Goal: Information Seeking & Learning: Learn about a topic

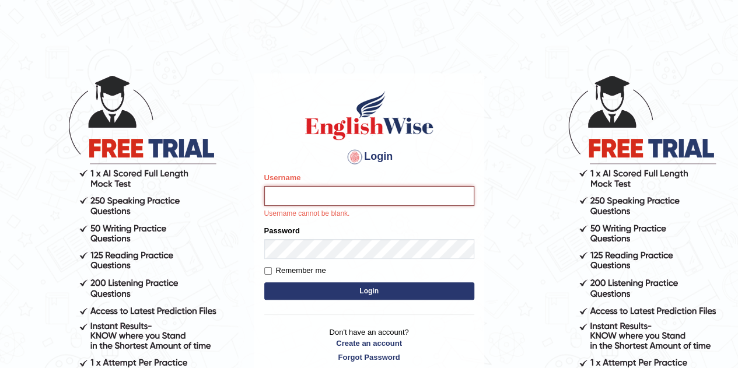
click at [353, 192] on input "Username" at bounding box center [369, 196] width 210 height 20
type input "Tsheringdorji"
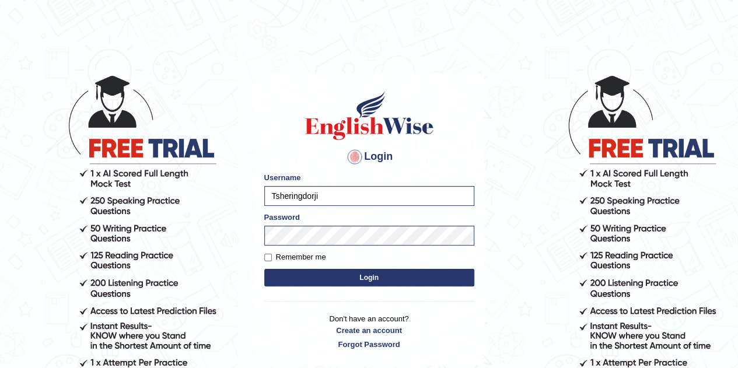
click at [372, 285] on button "Login" at bounding box center [369, 277] width 210 height 17
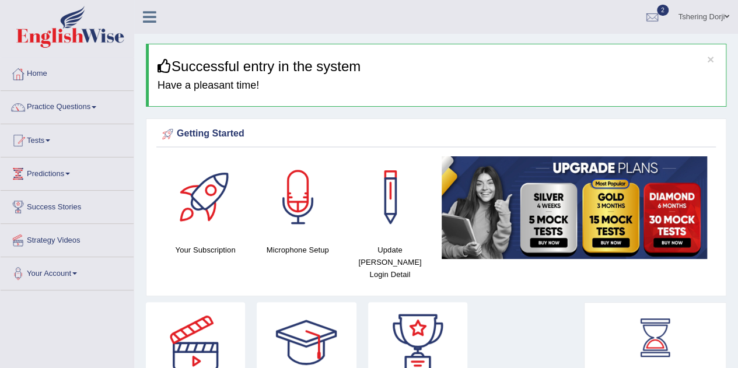
click at [83, 101] on link "Practice Questions" at bounding box center [67, 105] width 133 height 29
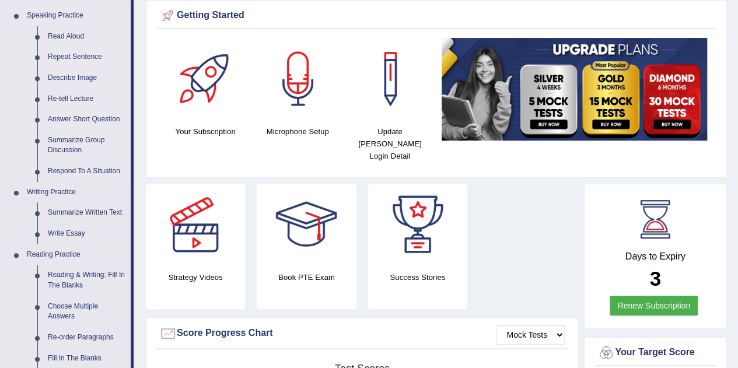
scroll to position [119, 0]
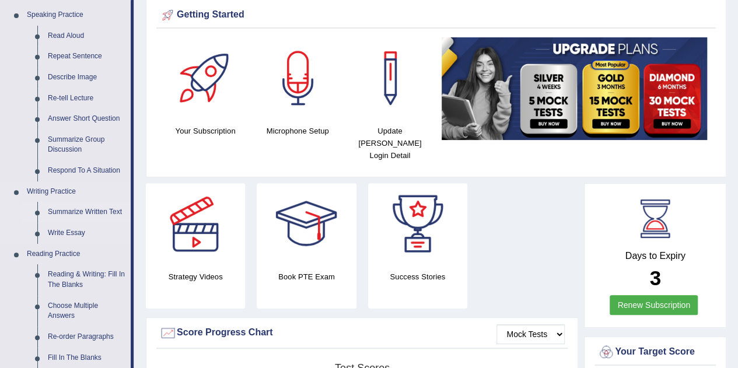
click at [95, 210] on link "Summarize Written Text" at bounding box center [87, 212] width 88 height 21
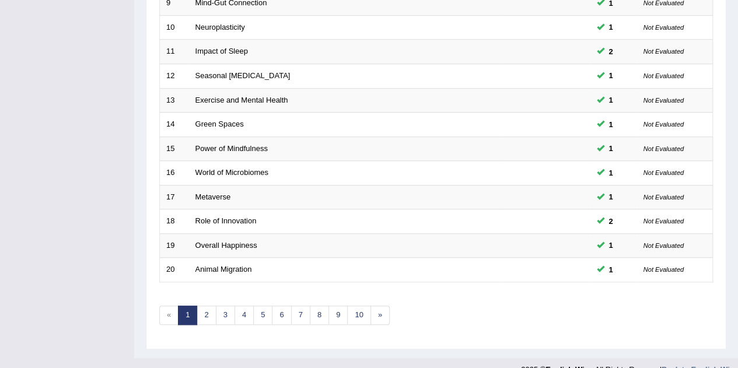
scroll to position [398, 0]
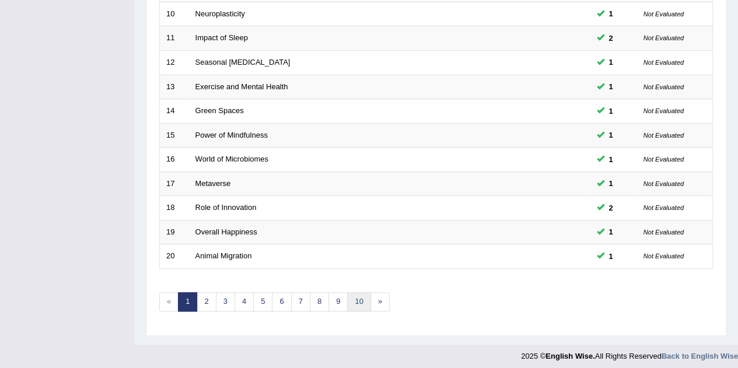
click at [357, 299] on link "10" at bounding box center [358, 301] width 23 height 19
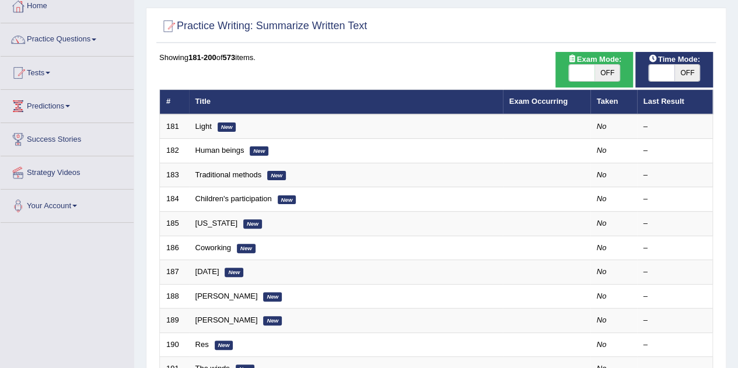
scroll to position [69, 0]
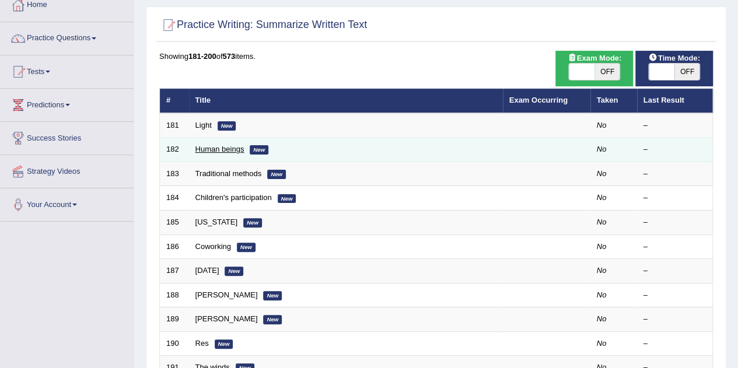
click at [223, 148] on link "Human beings" at bounding box center [219, 149] width 49 height 9
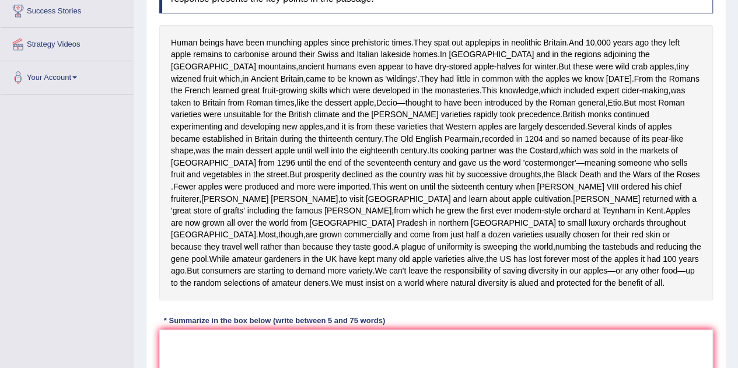
scroll to position [196, 0]
click at [0, 296] on div "Toggle navigation Home Practice Questions Speaking Practice Read Aloud Repeat S…" at bounding box center [369, 162] width 738 height 717
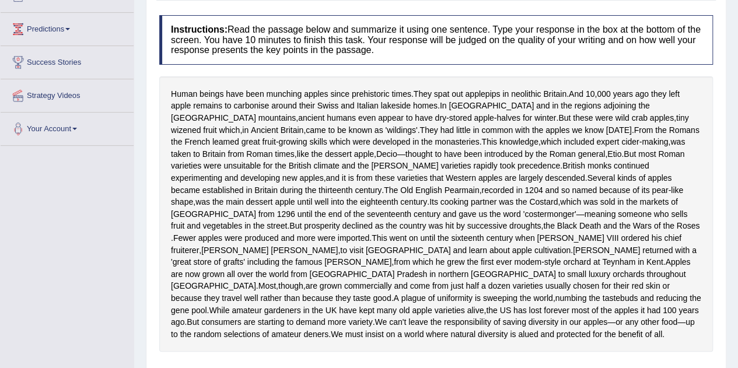
scroll to position [143, 0]
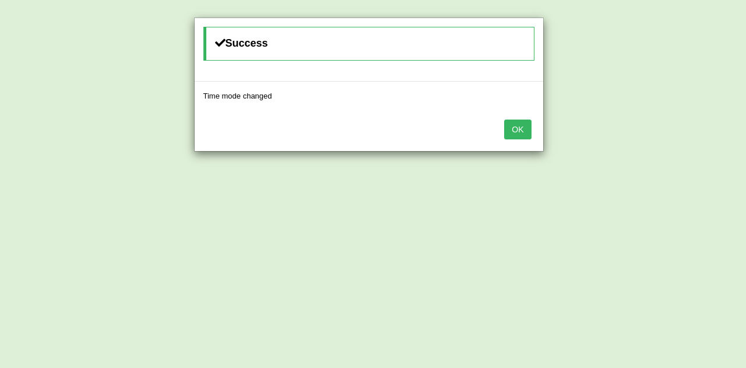
click at [529, 131] on button "OK" at bounding box center [517, 130] width 27 height 20
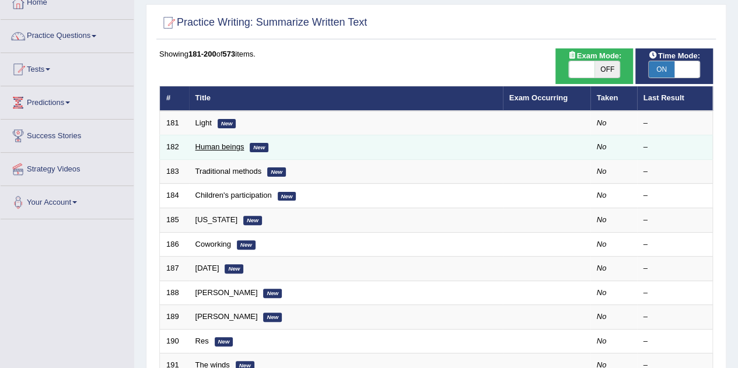
click at [208, 148] on link "Human beings" at bounding box center [219, 146] width 49 height 9
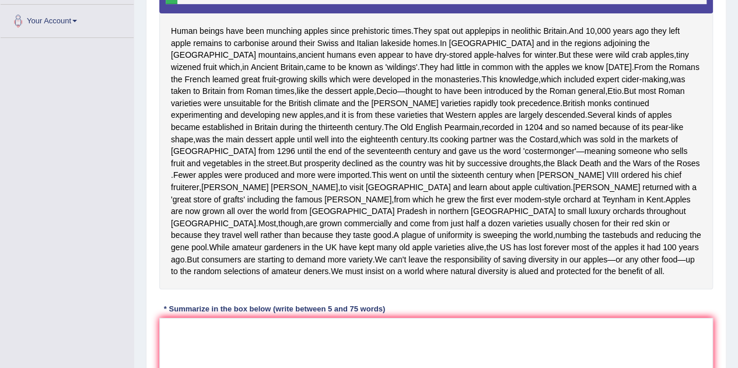
scroll to position [255, 0]
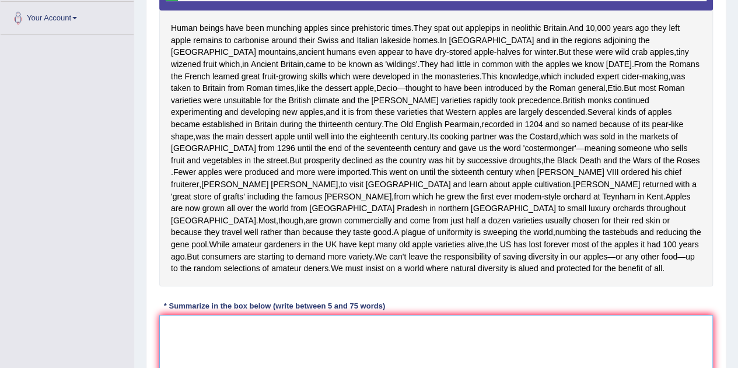
click at [255, 348] on textarea at bounding box center [435, 371] width 553 height 113
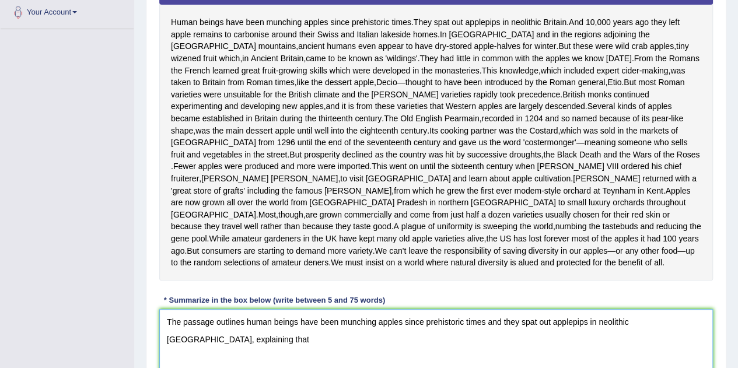
scroll to position [261, 0]
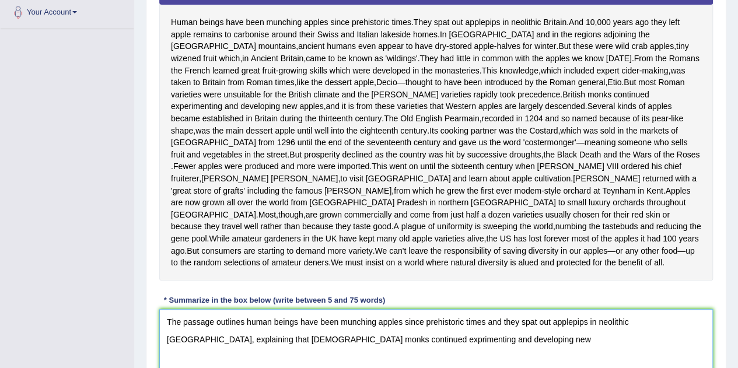
click at [314, 361] on textarea "The passage outlines human beings have been munching apples since prehistoric t…" at bounding box center [435, 365] width 553 height 113
click at [404, 363] on textarea "The passage outlines human beings have been munching apples since prehistoric t…" at bounding box center [435, 365] width 553 height 113
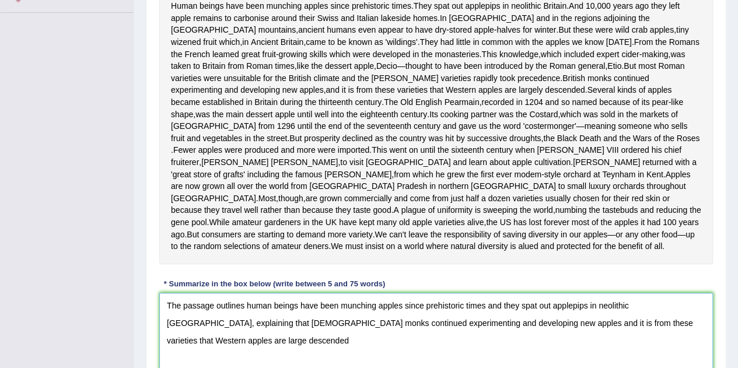
scroll to position [278, 0]
click at [637, 345] on textarea "The passage outlines human beings have been munching apples since prehistoric t…" at bounding box center [435, 349] width 553 height 113
click at [687, 349] on textarea "The passage outlines human beings have been munching apples since prehistoric t…" at bounding box center [435, 349] width 553 height 113
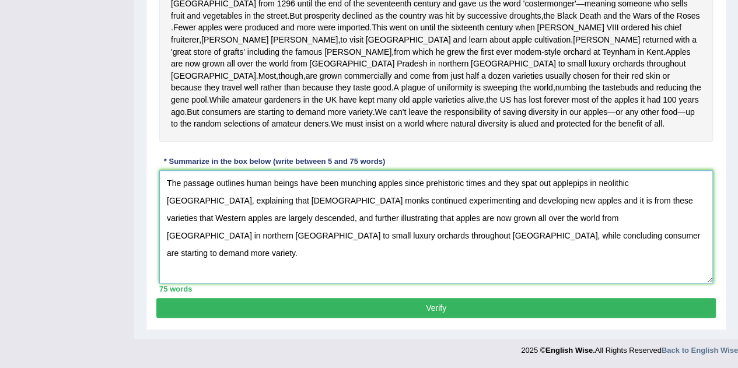
scroll to position [401, 0]
type textarea "The passage outlines human beings have been munching apples since prehistoric t…"
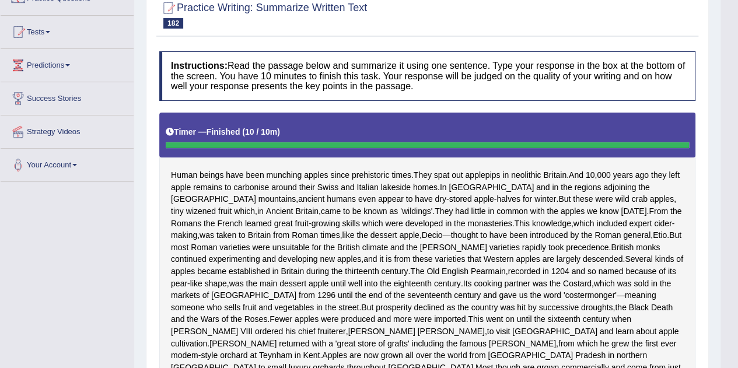
scroll to position [107, 0]
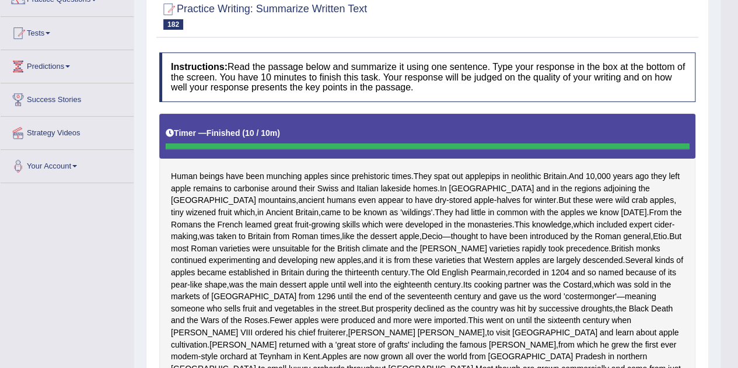
click at [55, 69] on link "Predictions" at bounding box center [67, 64] width 133 height 29
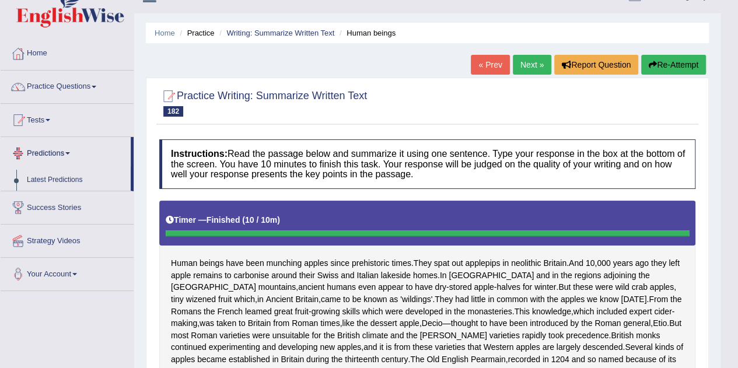
scroll to position [15, 0]
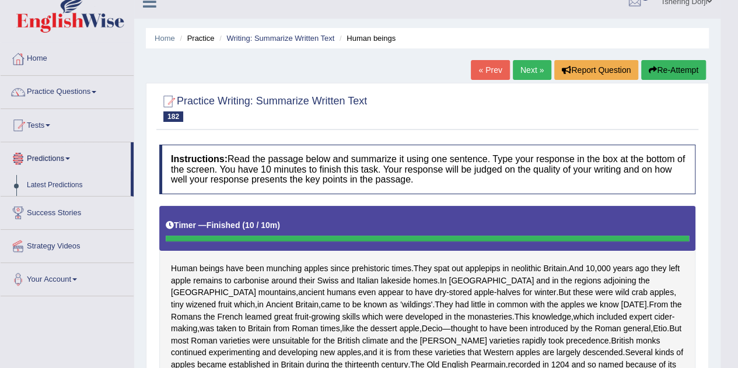
click at [48, 90] on link "Practice Questions" at bounding box center [67, 90] width 133 height 29
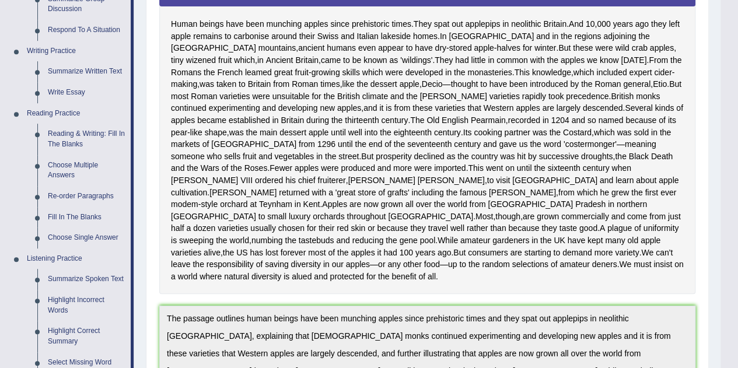
scroll to position [259, 0]
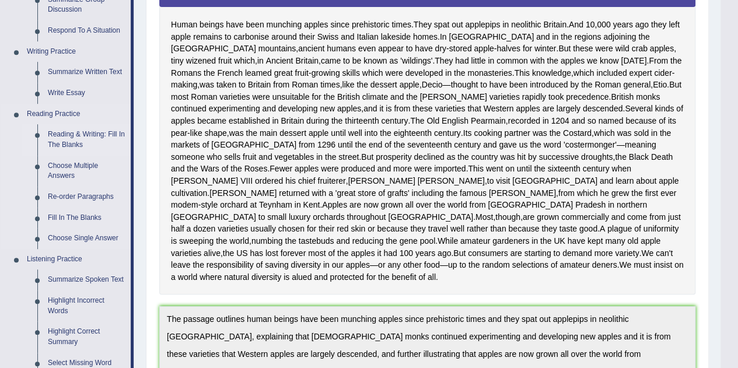
click at [57, 139] on link "Reading & Writing: Fill In The Blanks" at bounding box center [87, 139] width 88 height 31
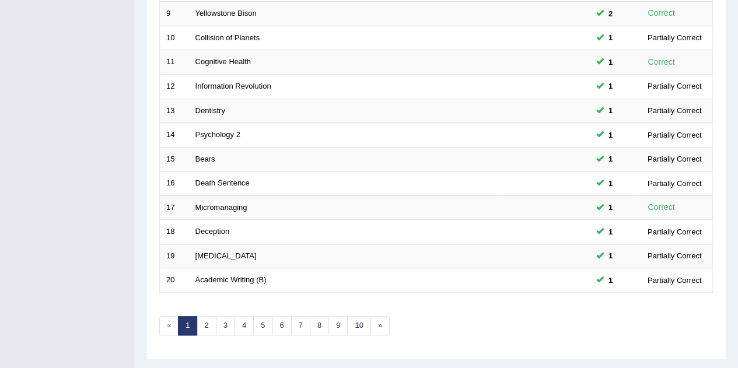
scroll to position [377, 0]
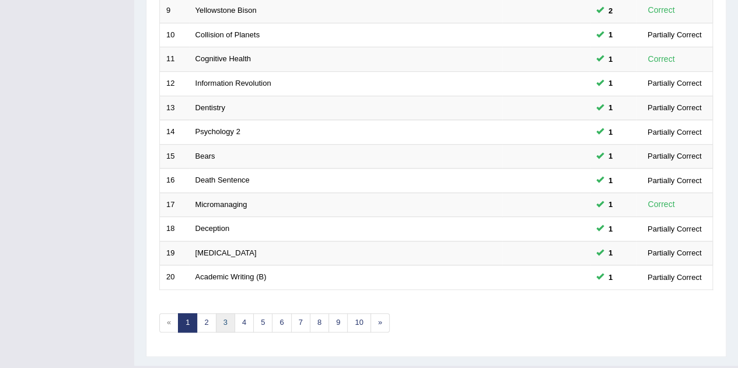
click at [227, 321] on link "3" at bounding box center [225, 322] width 19 height 19
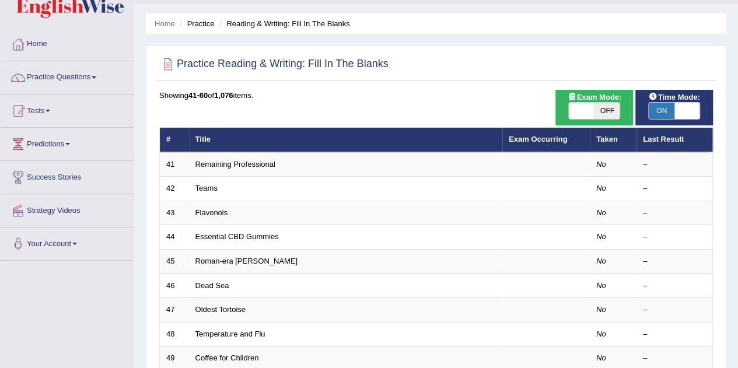
scroll to position [65, 0]
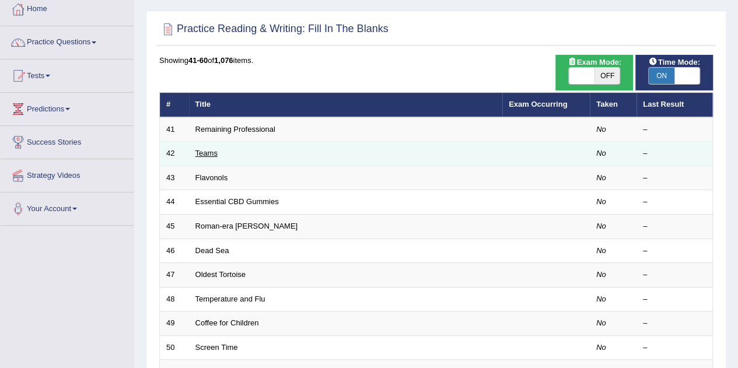
click at [202, 153] on link "Teams" at bounding box center [206, 153] width 22 height 9
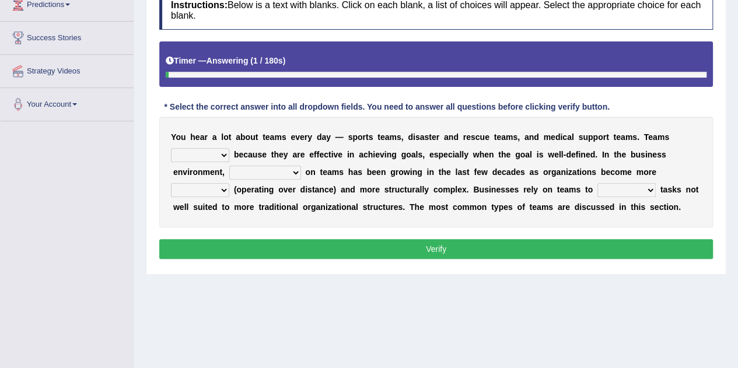
scroll to position [174, 0]
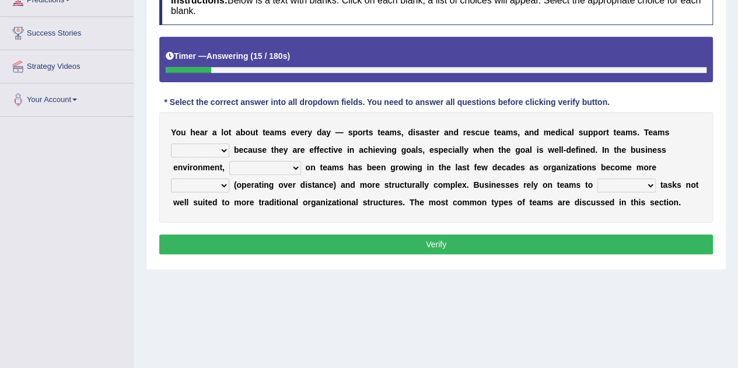
click at [219, 150] on select "exert extend express exist" at bounding box center [200, 150] width 58 height 14
select select "exist"
click at [171, 143] on select "exert extend express exist" at bounding box center [200, 150] width 58 height 14
click at [296, 163] on select "reliability reliance realization independence" at bounding box center [265, 168] width 72 height 14
select select "reliance"
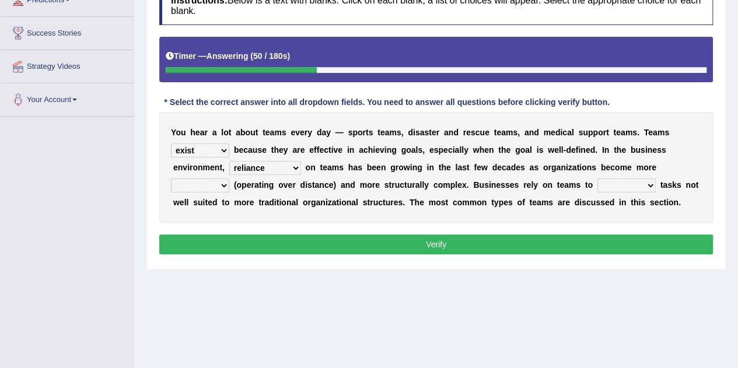
click at [229, 161] on select "reliability reliance realization independence" at bounding box center [265, 168] width 72 height 14
click at [218, 183] on select "authentic virtual simplified veritable" at bounding box center [200, 185] width 58 height 14
select select "authentic"
click at [171, 178] on select "authentic virtual simplified veritable" at bounding box center [200, 185] width 58 height 14
click at [627, 181] on select "perform possess compare conform" at bounding box center [626, 185] width 58 height 14
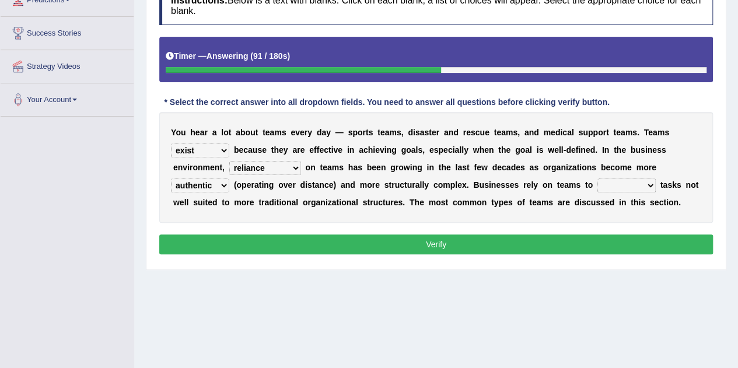
select select "perform"
click at [597, 178] on select "perform possess compare conform" at bounding box center [626, 185] width 58 height 14
click at [218, 183] on select "authentic virtual simplified veritable" at bounding box center [200, 185] width 58 height 14
click at [363, 241] on button "Verify" at bounding box center [435, 244] width 553 height 20
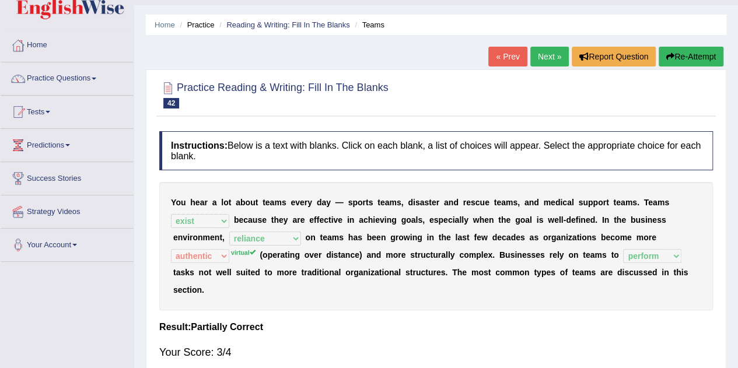
scroll to position [27, 0]
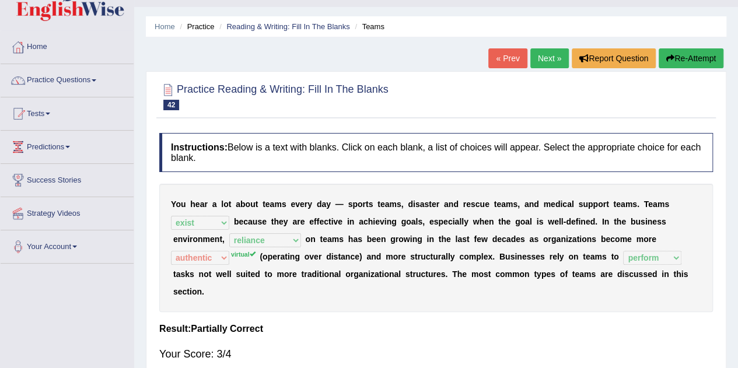
click at [47, 75] on link "Practice Questions" at bounding box center [67, 78] width 133 height 29
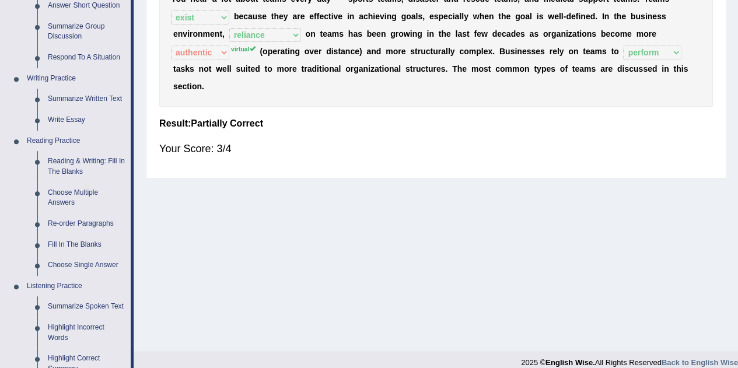
scroll to position [233, 0]
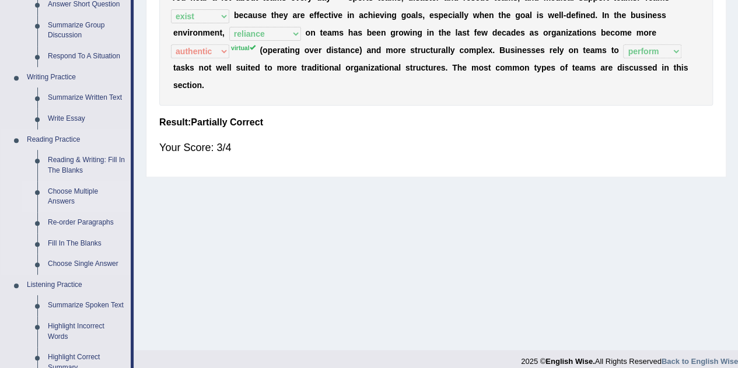
click at [60, 199] on link "Choose Multiple Answers" at bounding box center [87, 196] width 88 height 31
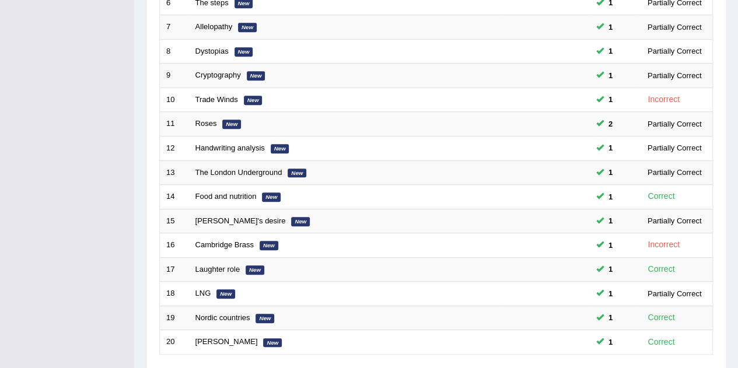
scroll to position [398, 0]
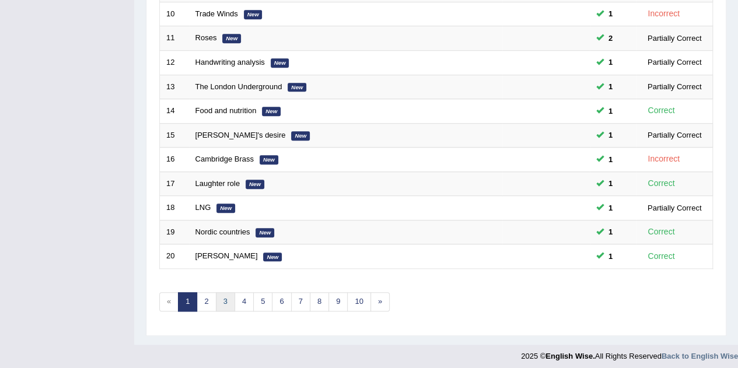
click at [223, 293] on link "3" at bounding box center [225, 301] width 19 height 19
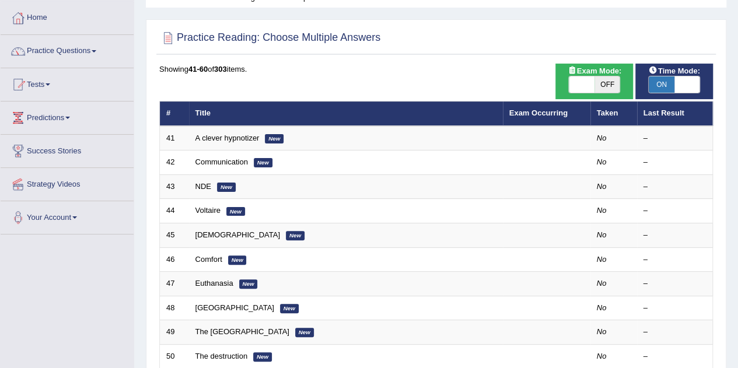
scroll to position [57, 0]
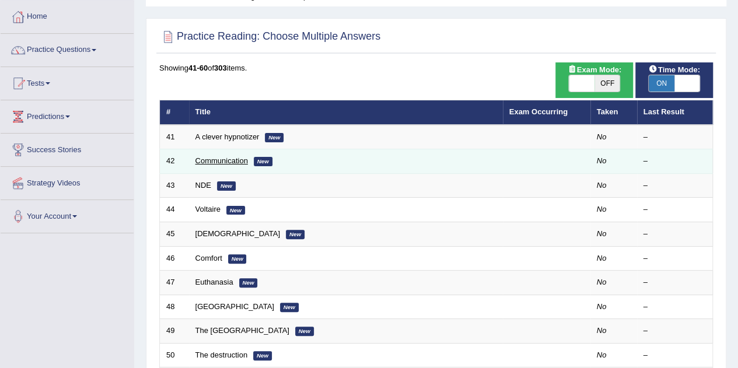
click at [196, 163] on link "Communication" at bounding box center [221, 160] width 52 height 9
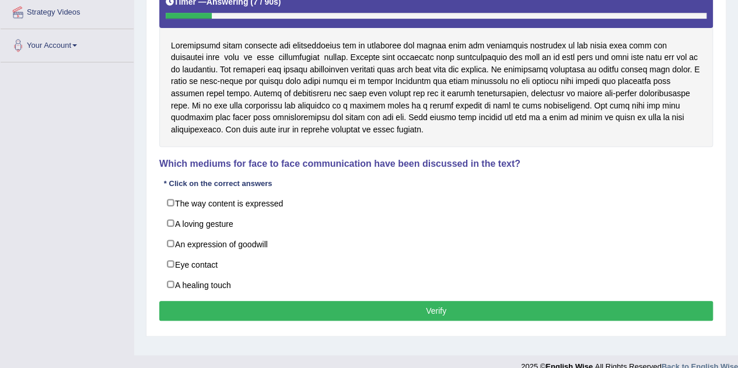
scroll to position [230, 0]
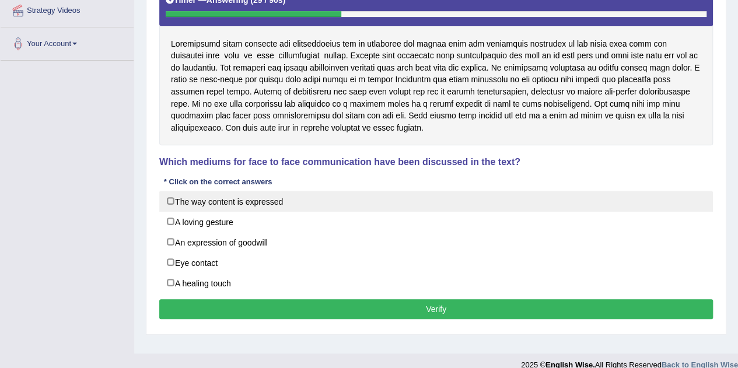
click at [167, 206] on label "The way content is expressed" at bounding box center [435, 201] width 553 height 21
checkbox input "true"
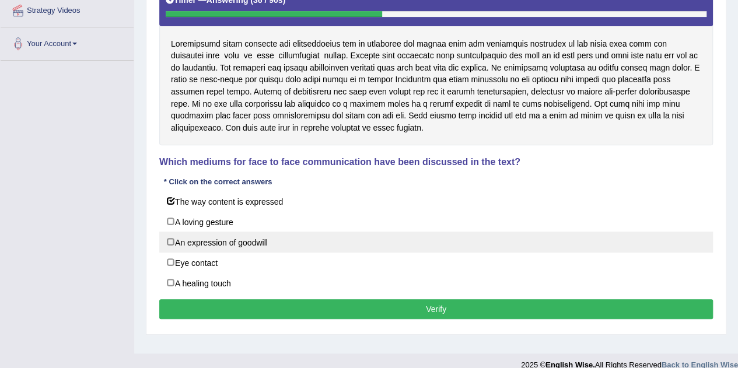
click at [171, 242] on label "An expression of goodwill" at bounding box center [435, 241] width 553 height 21
checkbox input "true"
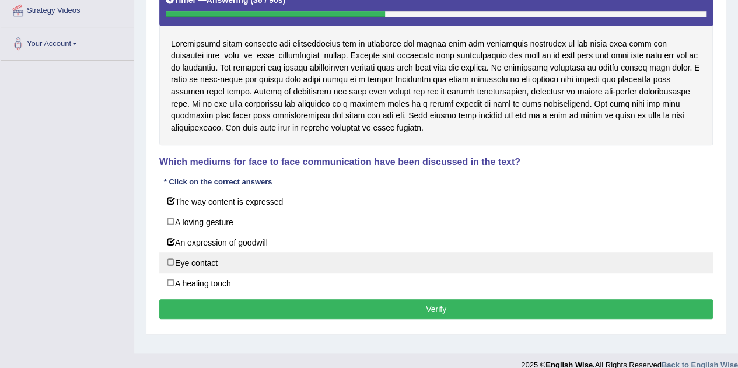
click at [171, 262] on label "Eye contact" at bounding box center [435, 262] width 553 height 21
checkbox input "true"
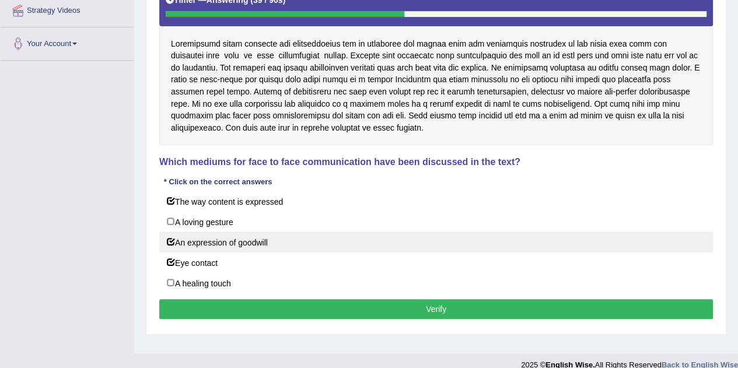
click at [166, 231] on label "An expression of goodwill" at bounding box center [435, 241] width 553 height 21
click at [171, 241] on label "An expression of goodwill" at bounding box center [435, 241] width 553 height 21
checkbox input "true"
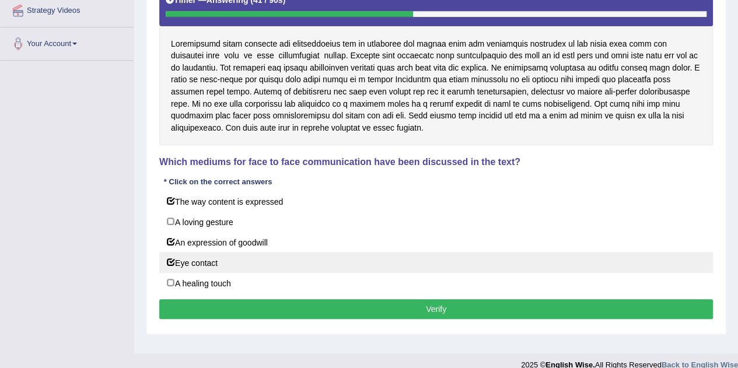
click at [167, 259] on label "Eye contact" at bounding box center [435, 262] width 553 height 21
checkbox input "false"
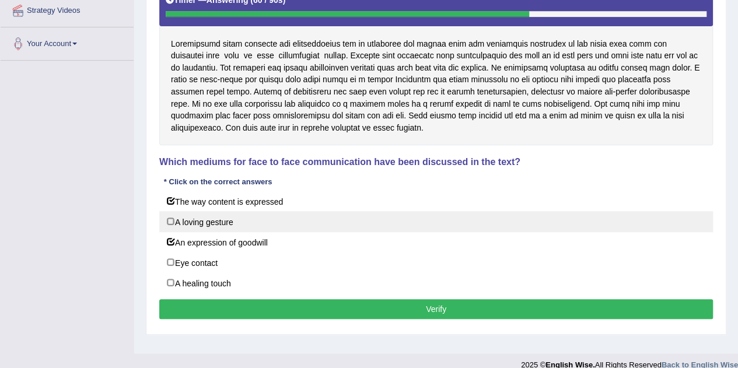
click at [285, 223] on label "A loving gesture" at bounding box center [435, 221] width 553 height 21
click at [283, 217] on label "A loving gesture" at bounding box center [435, 221] width 553 height 21
checkbox input "false"
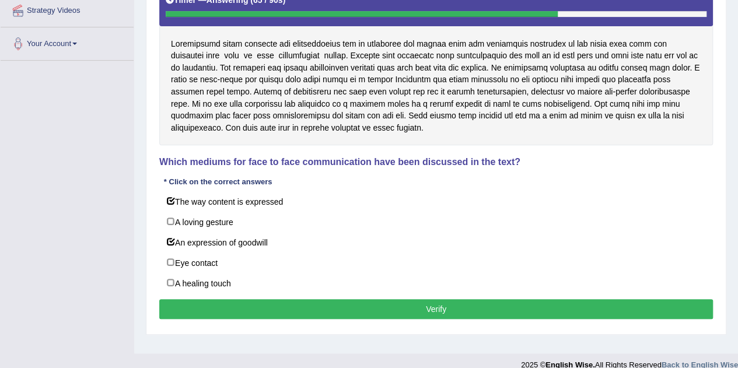
click at [327, 306] on button "Verify" at bounding box center [435, 309] width 553 height 20
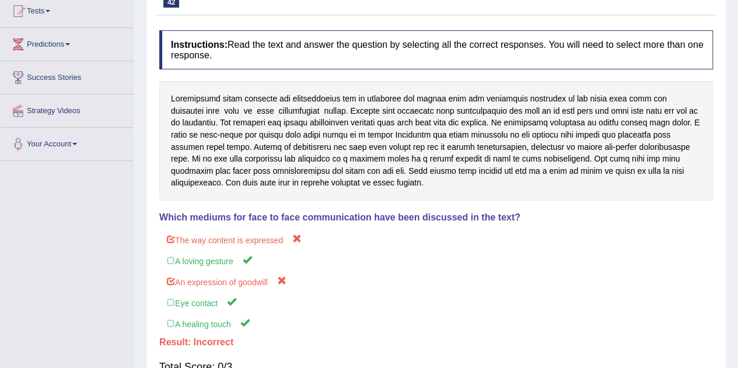
scroll to position [0, 0]
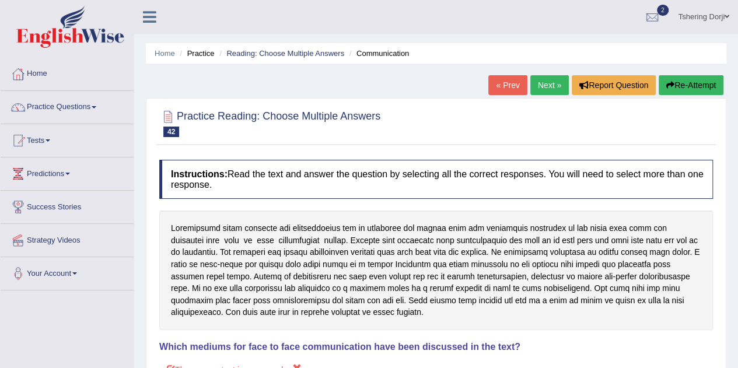
click at [71, 115] on link "Practice Questions" at bounding box center [67, 105] width 133 height 29
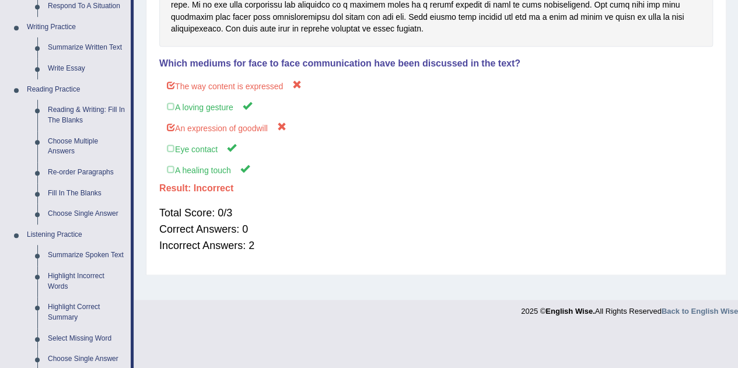
scroll to position [290, 0]
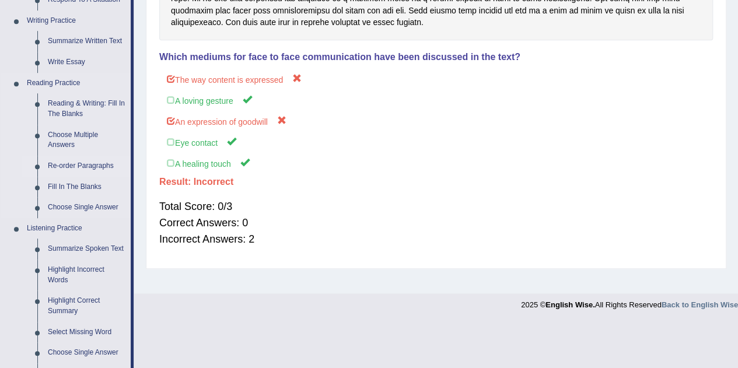
click at [64, 170] on link "Re-order Paragraphs" at bounding box center [87, 166] width 88 height 21
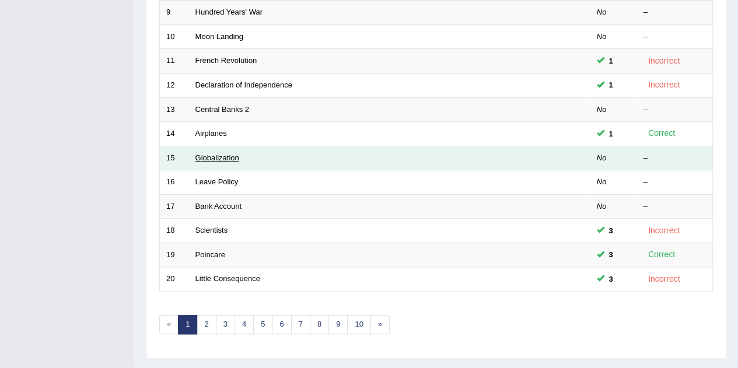
click at [206, 156] on link "Globalization" at bounding box center [217, 157] width 44 height 9
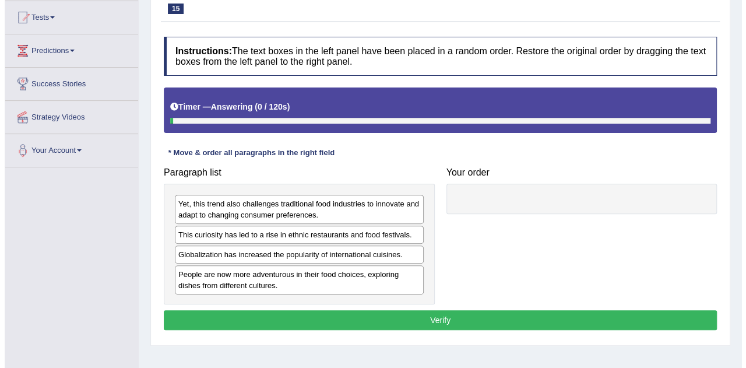
scroll to position [220, 0]
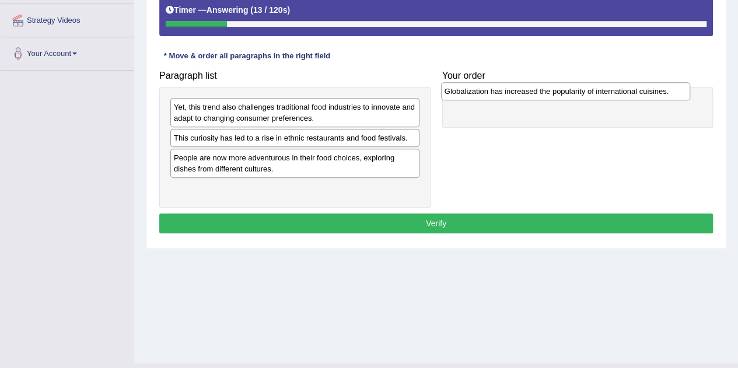
drag, startPoint x: 257, startPoint y: 157, endPoint x: 528, endPoint y: 92, distance: 279.0
click at [528, 92] on div "Globalization has increased the popularity of international cuisines." at bounding box center [565, 90] width 249 height 17
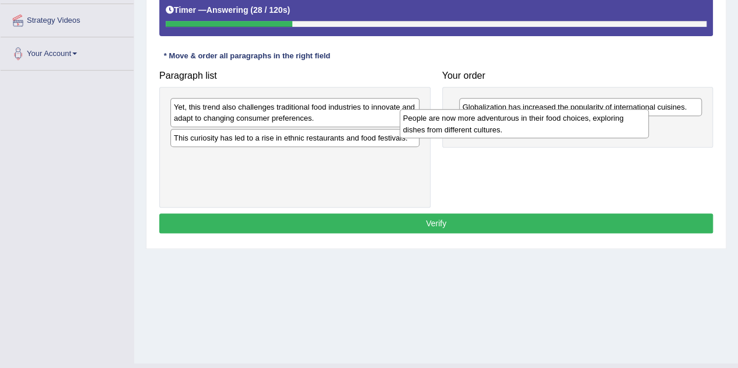
drag, startPoint x: 321, startPoint y: 164, endPoint x: 552, endPoint y: 125, distance: 234.2
click at [552, 125] on div "People are now more adventurous in their food choices, exploring dishes from di…" at bounding box center [523, 123] width 249 height 29
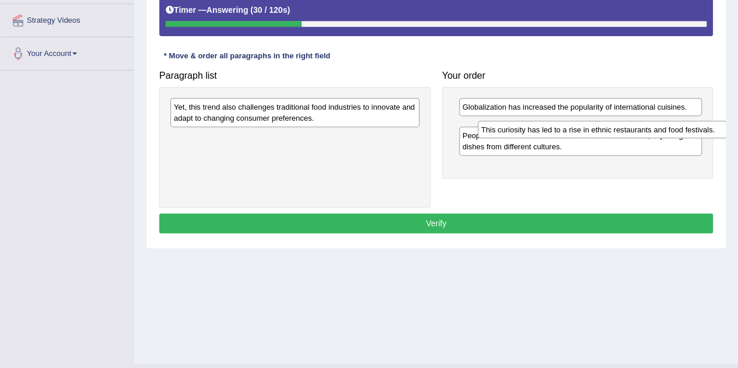
drag, startPoint x: 342, startPoint y: 135, endPoint x: 648, endPoint y: 131, distance: 306.1
click at [648, 131] on div "This curiosity has led to a rise in ethnic restaurants and food festivals." at bounding box center [602, 129] width 249 height 17
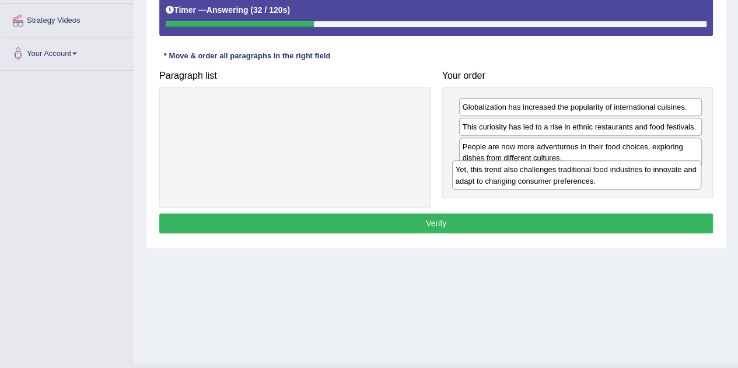
drag, startPoint x: 286, startPoint y: 113, endPoint x: 567, endPoint y: 176, distance: 288.5
click at [567, 176] on div "Yet, this trend also challenges traditional food industries to innovate and ada…" at bounding box center [576, 174] width 249 height 29
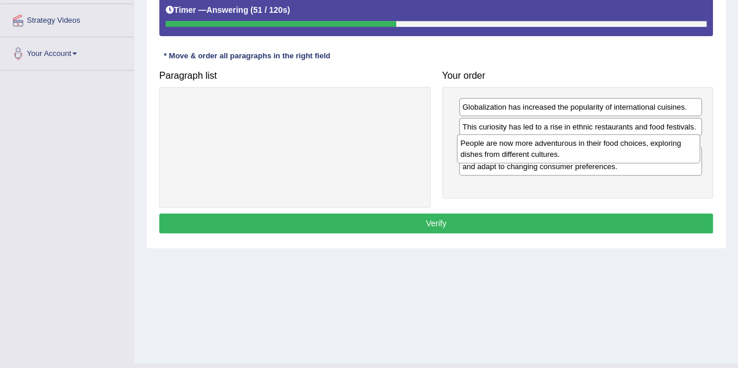
click at [521, 159] on div "People are now more adventurous in their food choices, exploring dishes from di…" at bounding box center [578, 148] width 243 height 29
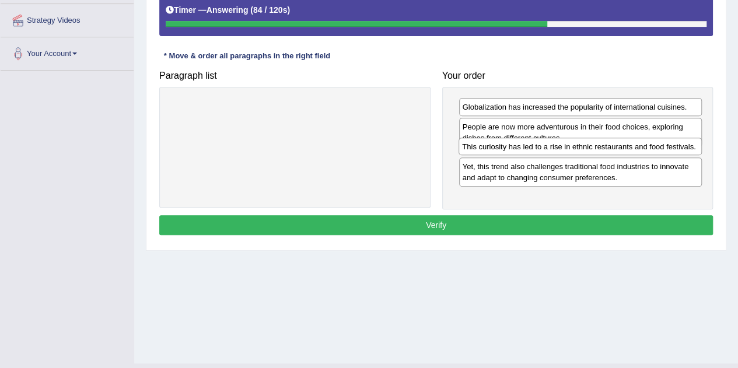
drag, startPoint x: 570, startPoint y: 127, endPoint x: 570, endPoint y: 148, distance: 21.0
click at [570, 148] on div "This curiosity has led to a rise in ethnic restaurants and food festivals." at bounding box center [579, 146] width 243 height 17
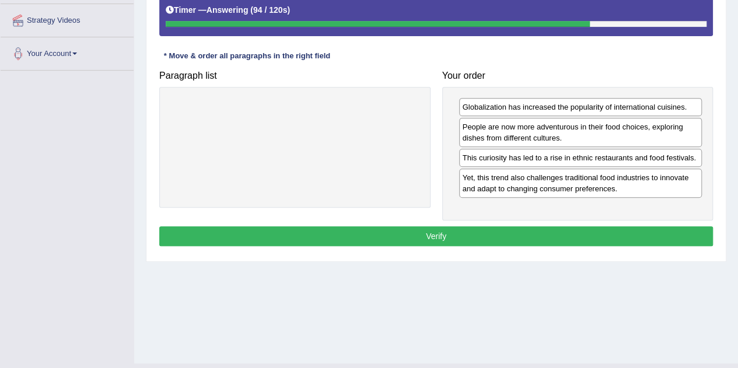
click at [506, 243] on div "Instructions: The text boxes in the left panel have been placed in a random ord…" at bounding box center [435, 94] width 559 height 321
click at [508, 232] on button "Verify" at bounding box center [435, 236] width 553 height 20
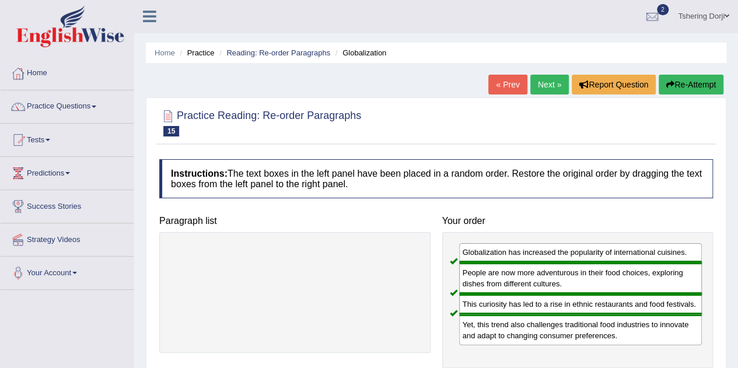
scroll to position [0, 0]
click at [52, 113] on link "Practice Questions" at bounding box center [67, 105] width 133 height 29
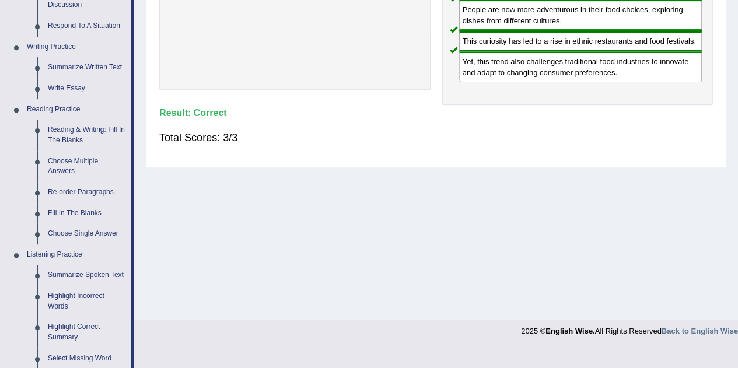
scroll to position [265, 0]
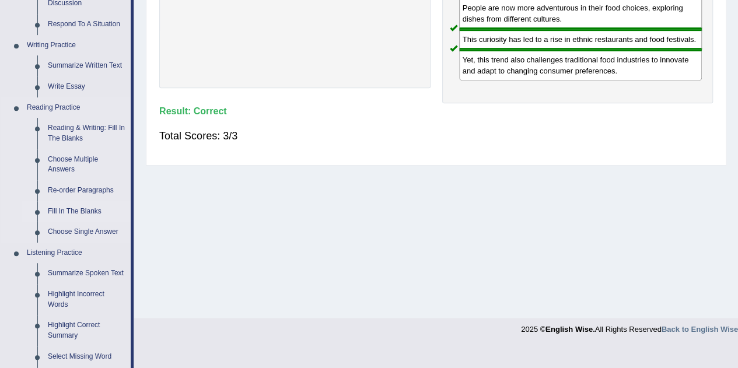
click at [72, 220] on link "Fill In The Blanks" at bounding box center [87, 211] width 88 height 21
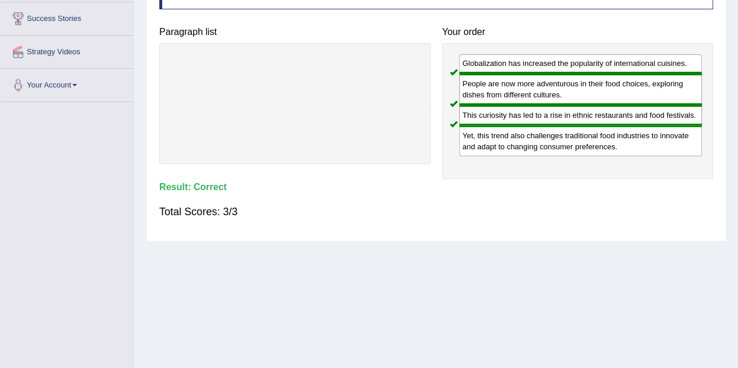
scroll to position [142, 0]
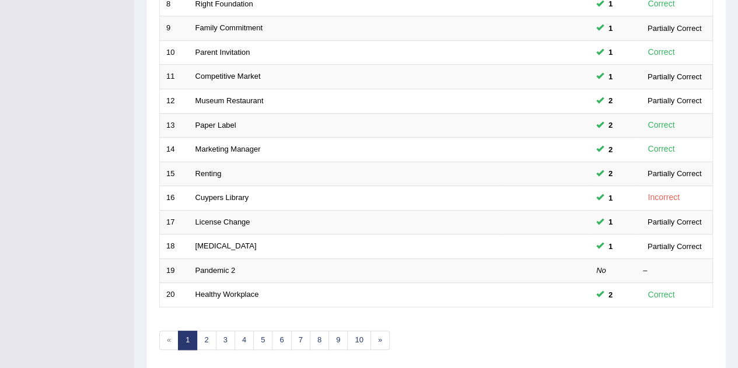
scroll to position [398, 0]
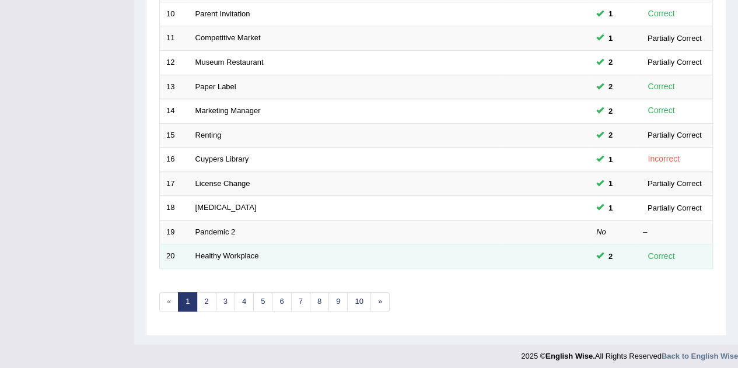
click at [671, 258] on div "Correct" at bounding box center [661, 256] width 37 height 13
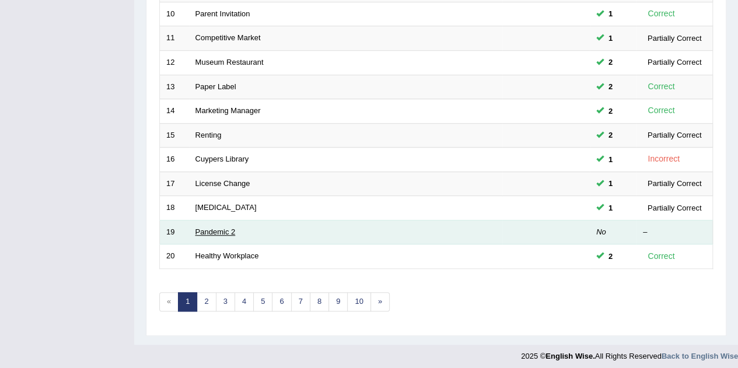
click at [201, 230] on link "Pandemic 2" at bounding box center [215, 231] width 40 height 9
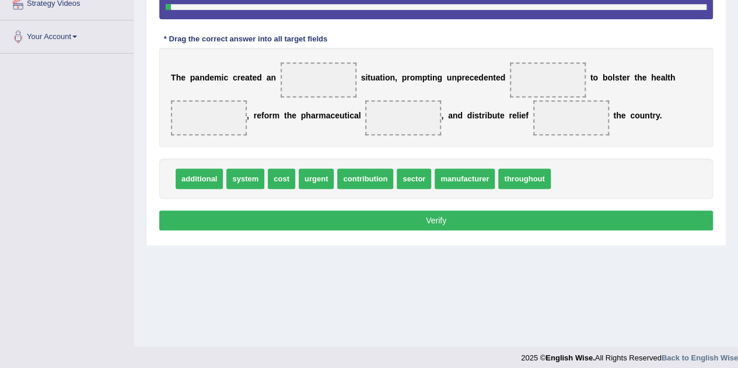
scroll to position [230, 0]
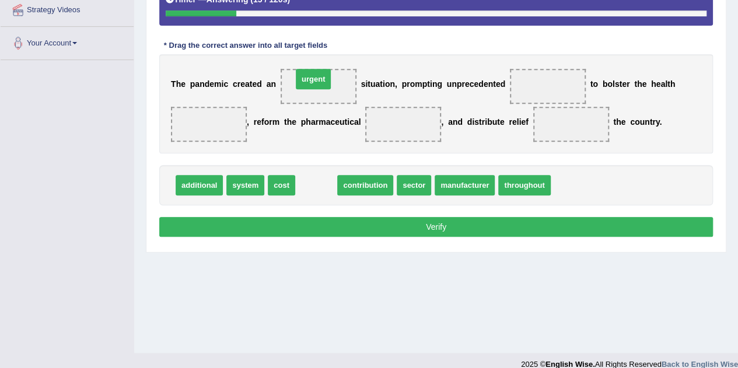
drag, startPoint x: 319, startPoint y: 185, endPoint x: 317, endPoint y: 80, distance: 105.6
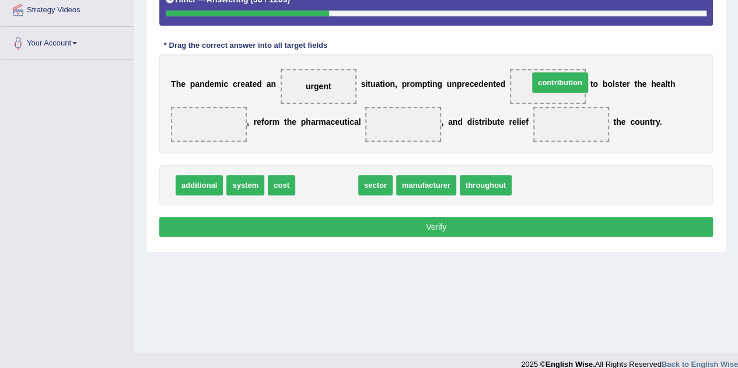
drag, startPoint x: 335, startPoint y: 185, endPoint x: 568, endPoint y: 83, distance: 254.6
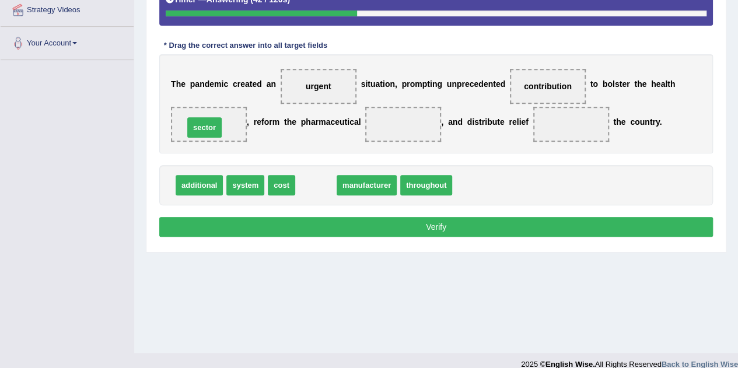
drag, startPoint x: 320, startPoint y: 176, endPoint x: 209, endPoint y: 117, distance: 125.7
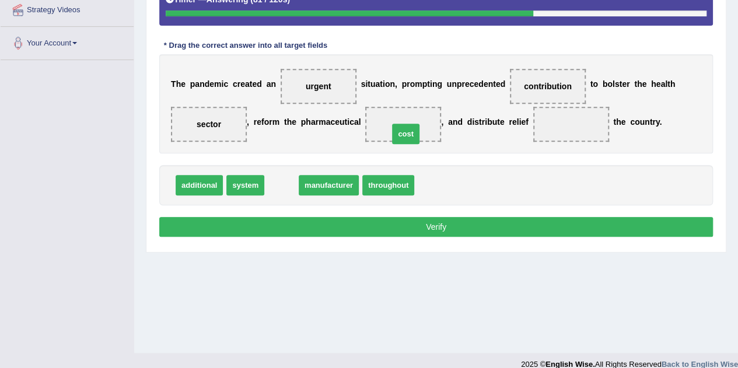
drag, startPoint x: 279, startPoint y: 186, endPoint x: 404, endPoint y: 134, distance: 134.6
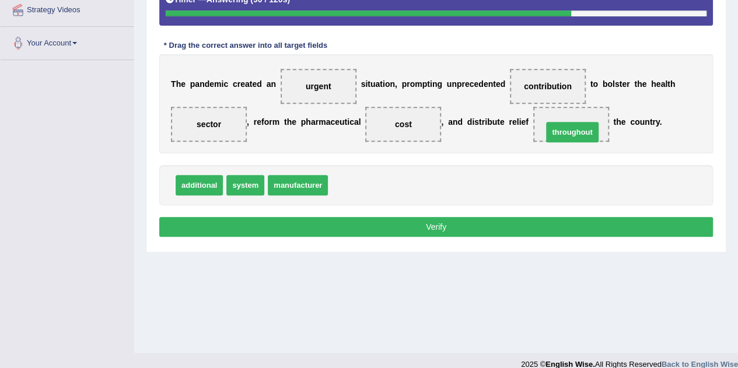
drag, startPoint x: 363, startPoint y: 190, endPoint x: 577, endPoint y: 136, distance: 221.3
drag, startPoint x: 307, startPoint y: 143, endPoint x: 300, endPoint y: 144, distance: 7.7
click at [300, 144] on div "T h e p a n d e m i c c r e a t e d a n urgent s i t u a t i o n , p r o m p t …" at bounding box center [435, 103] width 553 height 99
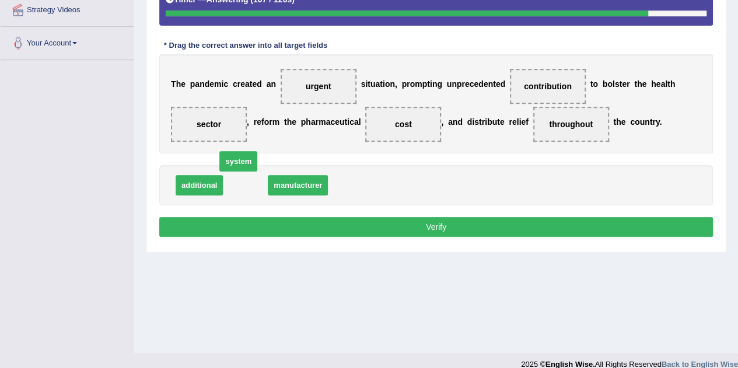
drag, startPoint x: 251, startPoint y: 185, endPoint x: 246, endPoint y: 164, distance: 20.9
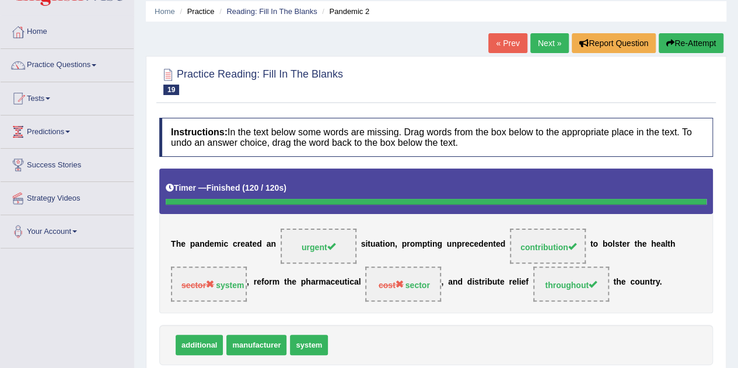
scroll to position [41, 0]
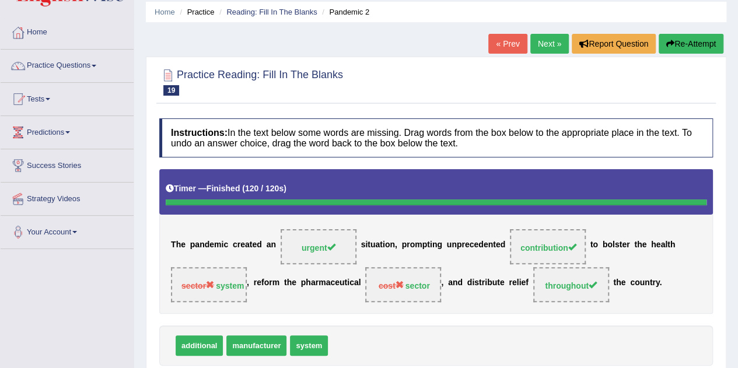
click at [61, 67] on link "Practice Questions" at bounding box center [67, 64] width 133 height 29
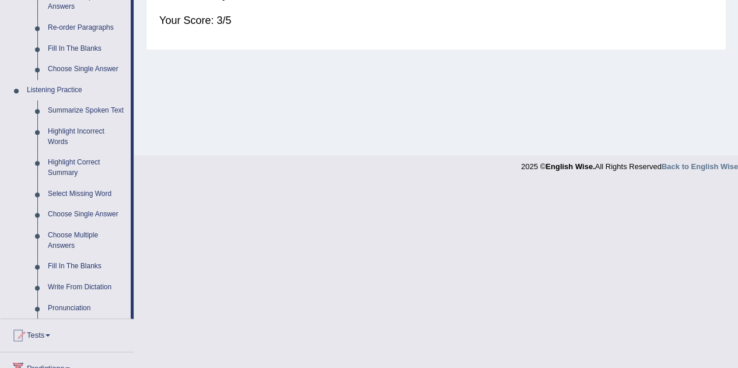
scroll to position [428, 0]
click at [63, 138] on link "Highlight Incorrect Words" at bounding box center [87, 136] width 88 height 31
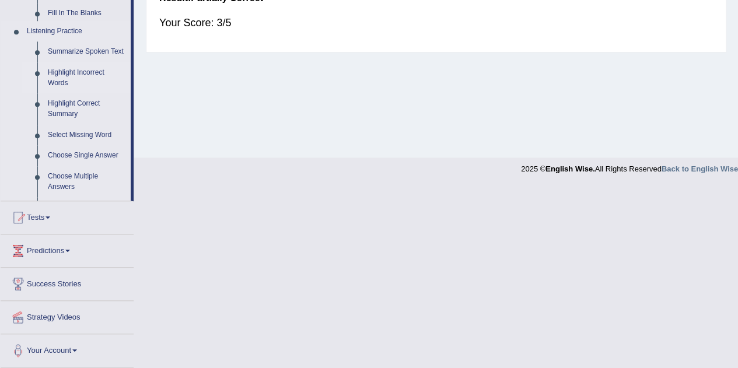
scroll to position [274, 0]
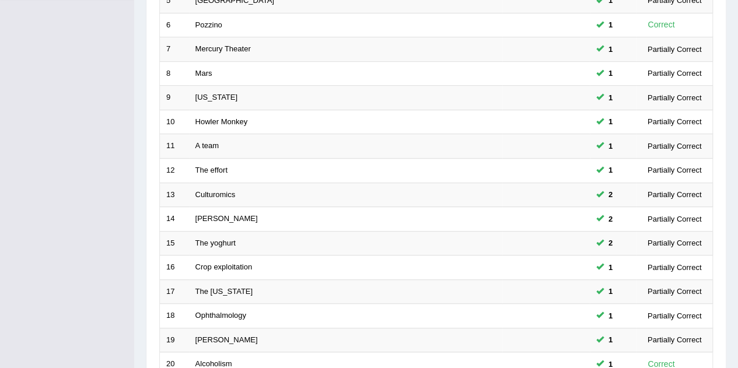
scroll to position [398, 0]
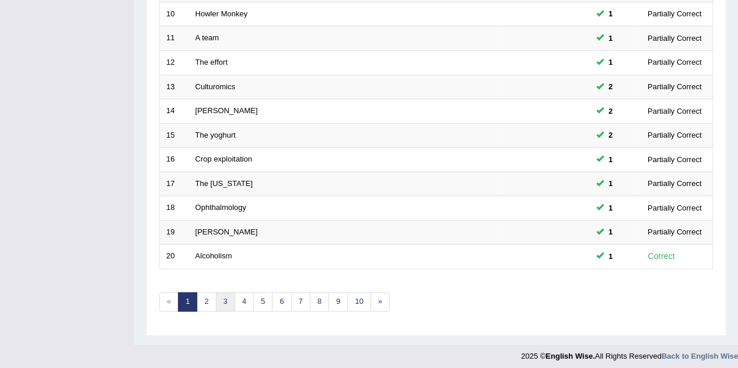
click at [226, 301] on link "3" at bounding box center [225, 301] width 19 height 19
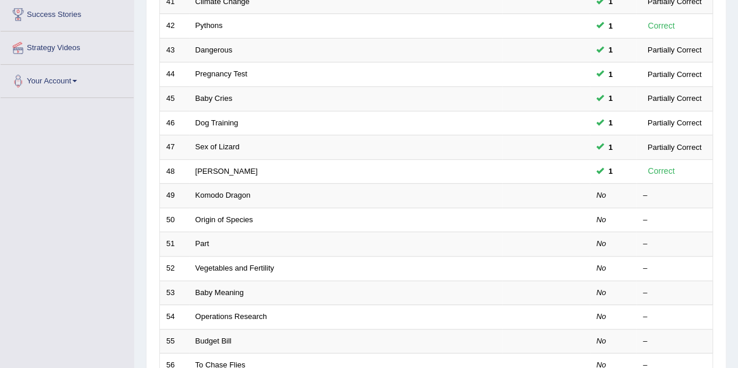
scroll to position [198, 0]
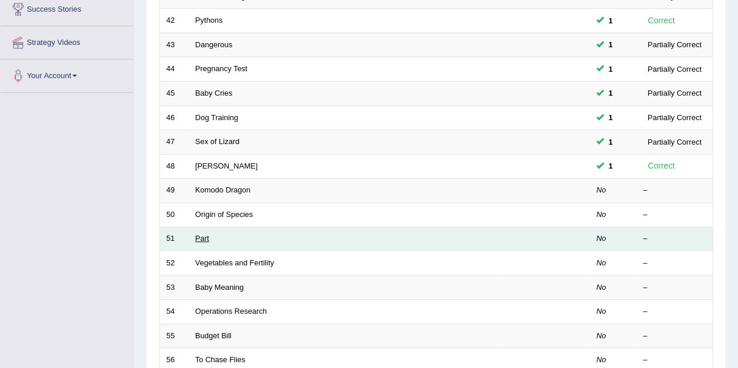
click at [205, 237] on link "Part" at bounding box center [202, 238] width 14 height 9
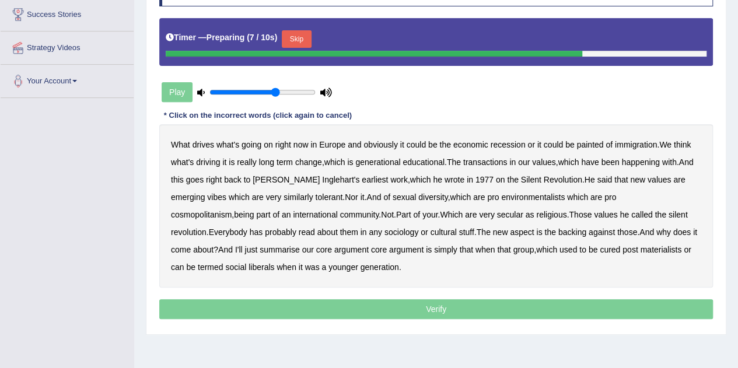
click at [296, 40] on button "Skip" at bounding box center [296, 38] width 29 height 17
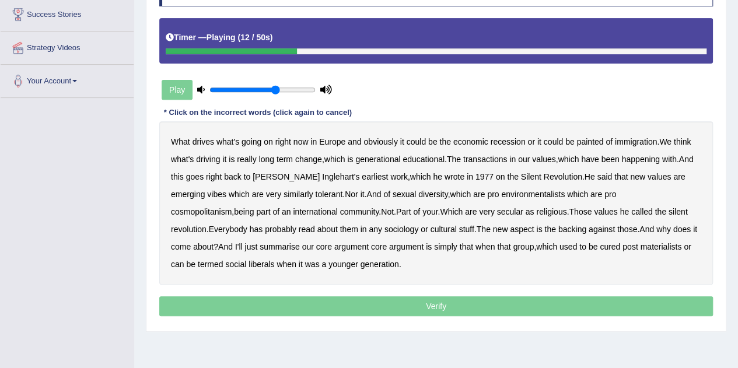
click at [479, 155] on b "transactions" at bounding box center [485, 159] width 44 height 9
click at [487, 155] on b "transactions" at bounding box center [485, 159] width 44 height 9
click at [489, 156] on b "transactions" at bounding box center [485, 159] width 44 height 9
click at [525, 197] on b "environmentalists" at bounding box center [533, 194] width 64 height 9
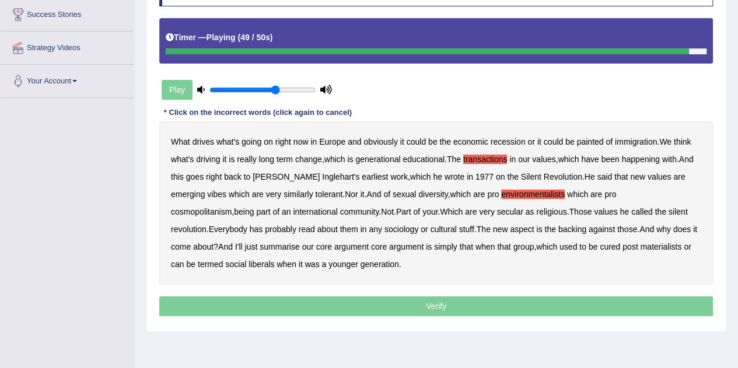
click at [599, 248] on b "cured" at bounding box center [609, 246] width 20 height 9
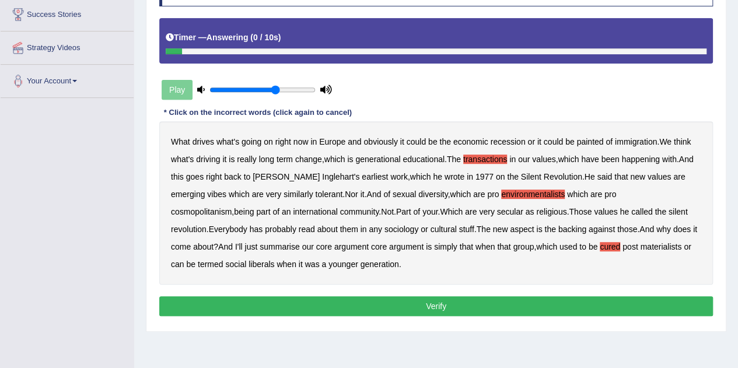
click at [640, 247] on b "materialists" at bounding box center [660, 246] width 41 height 9
click at [513, 308] on button "Verify" at bounding box center [435, 306] width 553 height 20
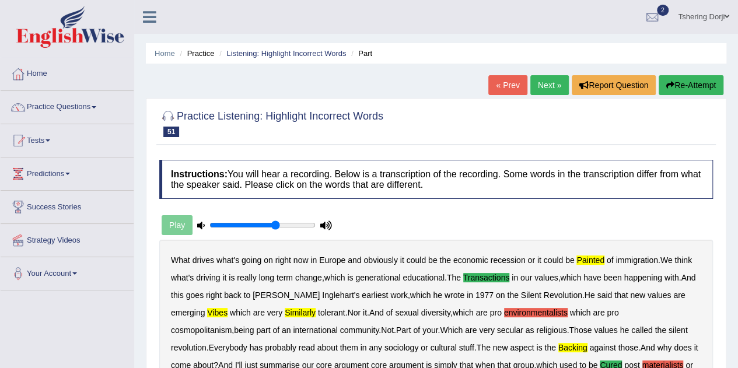
click at [478, 245] on div "What drives what's going on right now in Europe and obviously it could be the e…" at bounding box center [435, 321] width 553 height 163
click at [541, 94] on link "Next »" at bounding box center [549, 85] width 38 height 20
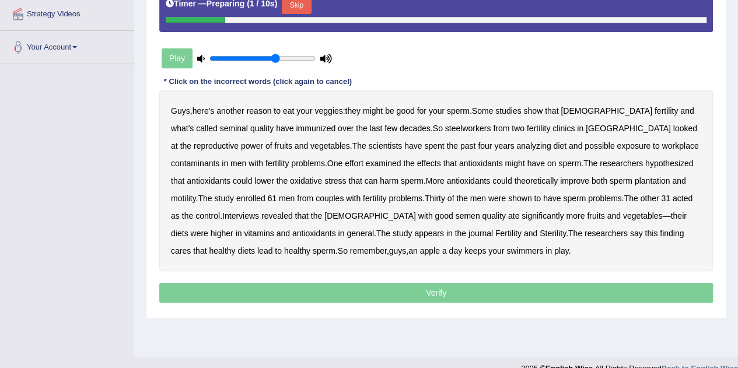
scroll to position [227, 0]
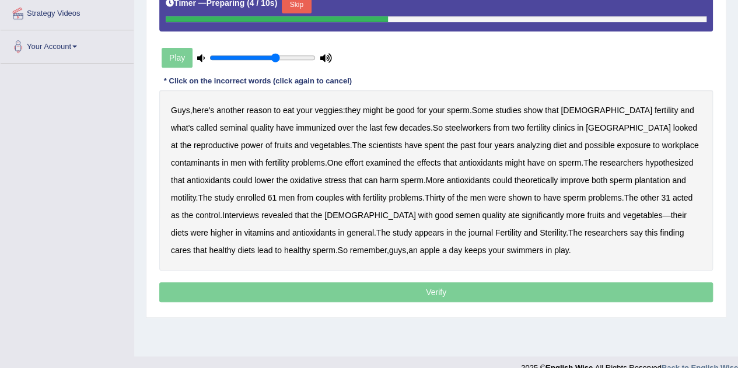
click at [300, 4] on button "Skip" at bounding box center [296, 4] width 29 height 17
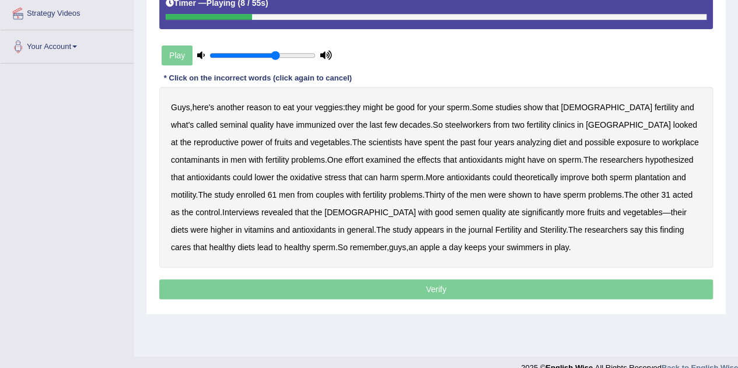
click at [296, 124] on b "immunized" at bounding box center [316, 124] width 40 height 9
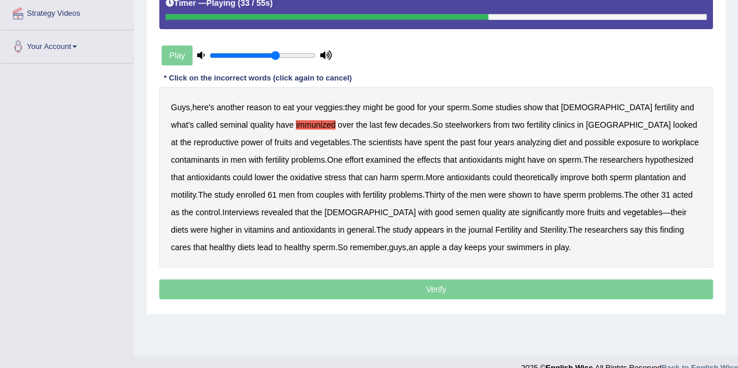
click at [634, 176] on b "plantation" at bounding box center [652, 177] width 36 height 9
click at [191, 243] on b "cares" at bounding box center [181, 247] width 20 height 9
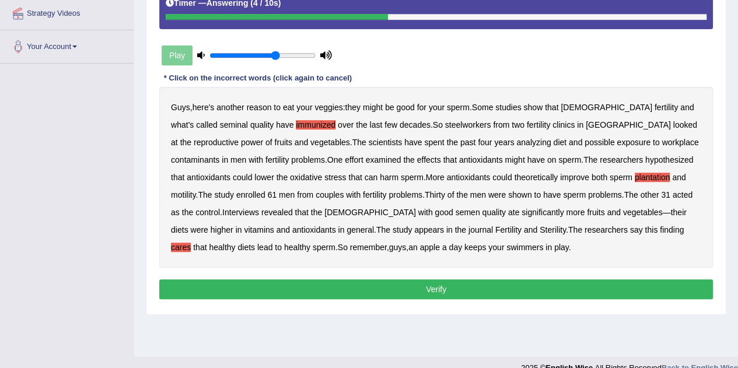
click at [445, 123] on b "steelworkers" at bounding box center [468, 124] width 46 height 9
click at [444, 287] on button "Verify" at bounding box center [435, 289] width 553 height 20
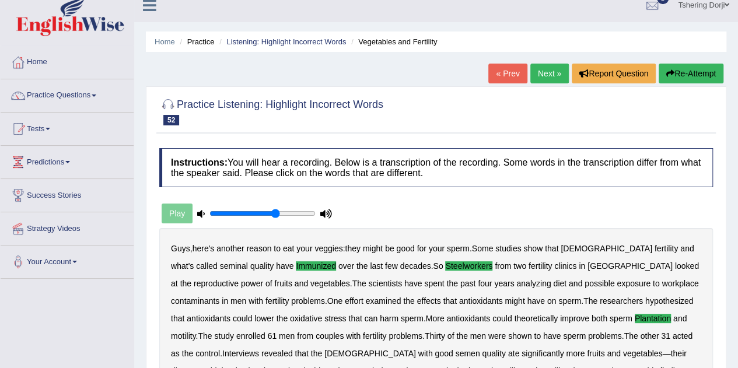
scroll to position [0, 0]
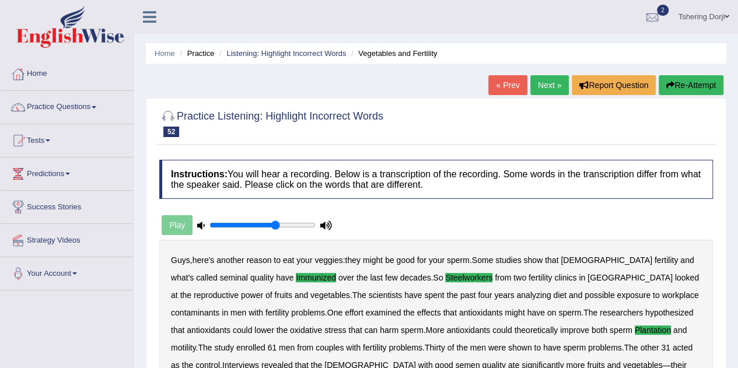
click at [51, 109] on link "Practice Questions" at bounding box center [67, 105] width 133 height 29
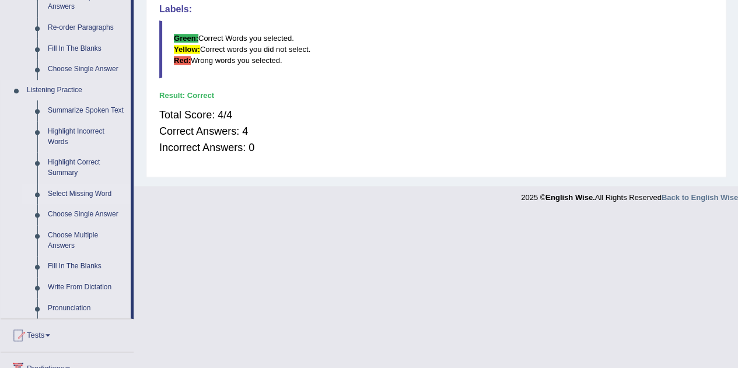
click at [71, 191] on link "Select Missing Word" at bounding box center [87, 194] width 88 height 21
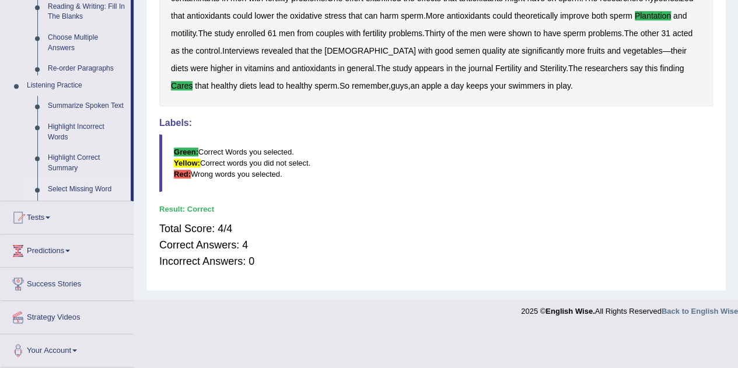
scroll to position [273, 0]
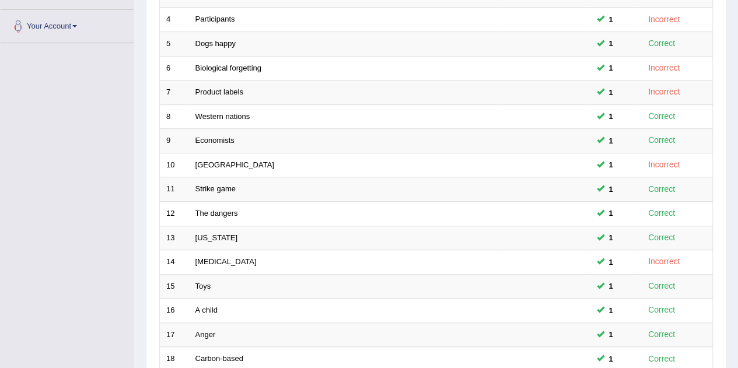
scroll to position [398, 0]
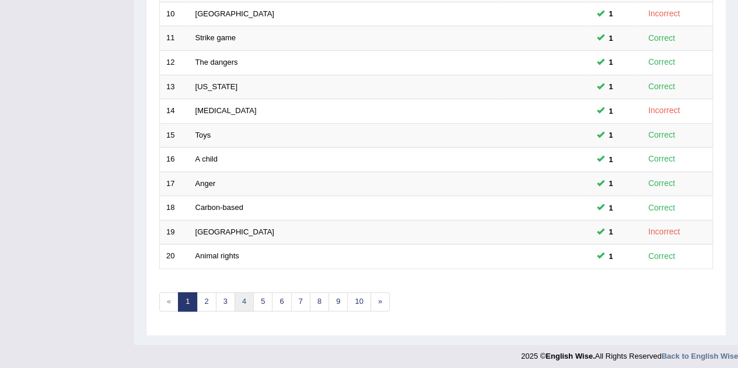
click at [235, 300] on link "4" at bounding box center [243, 301] width 19 height 19
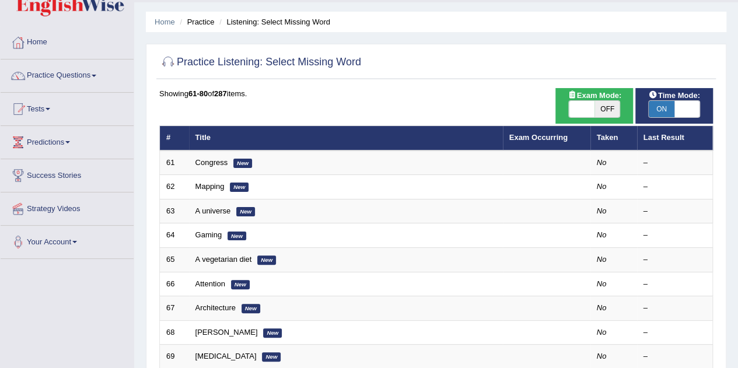
scroll to position [33, 0]
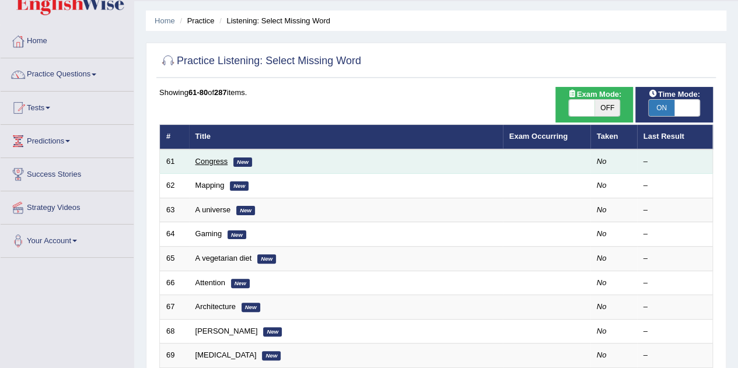
click at [204, 161] on link "Congress" at bounding box center [211, 161] width 33 height 9
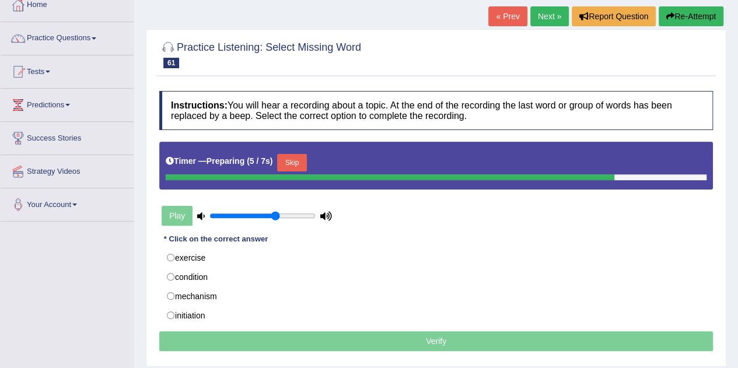
scroll to position [70, 0]
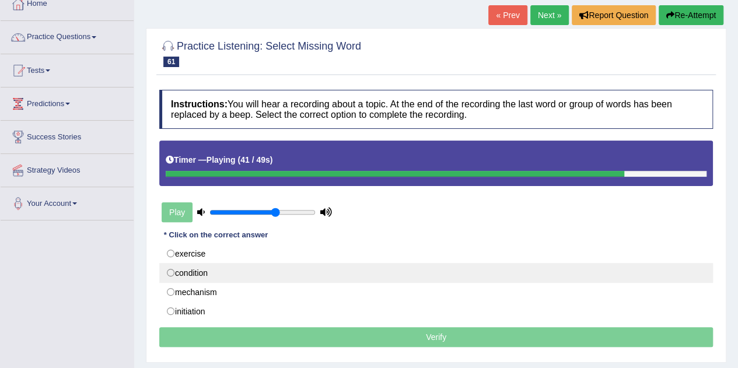
click at [183, 276] on label "condition" at bounding box center [435, 273] width 553 height 20
radio input "true"
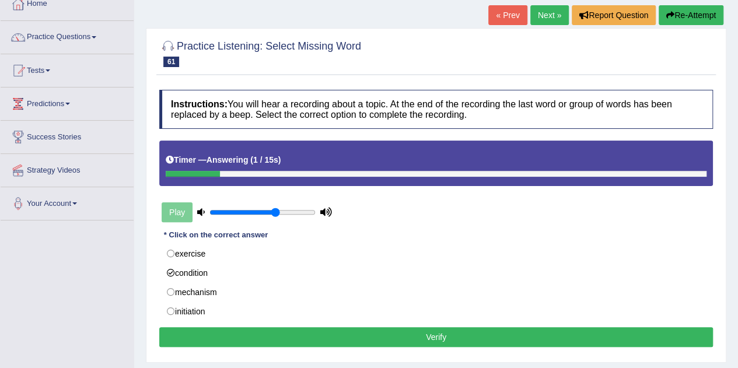
click at [630, 342] on button "Verify" at bounding box center [435, 337] width 553 height 20
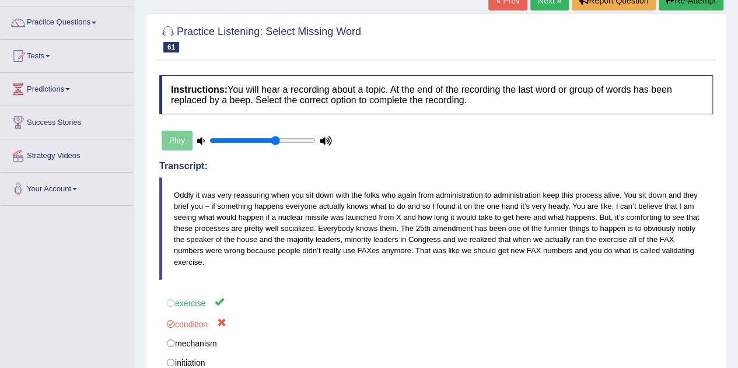
scroll to position [0, 0]
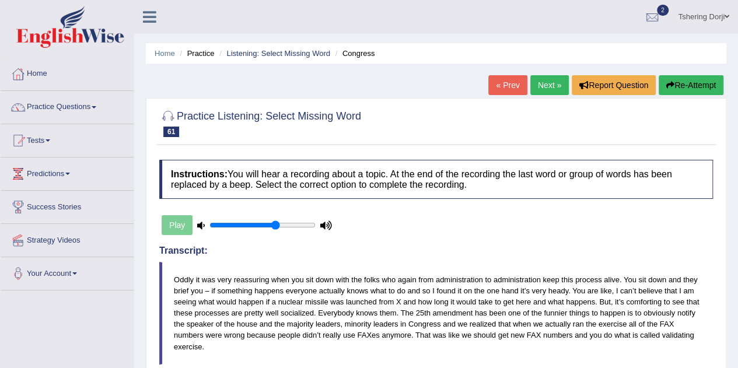
click at [63, 115] on link "Practice Questions" at bounding box center [67, 105] width 133 height 29
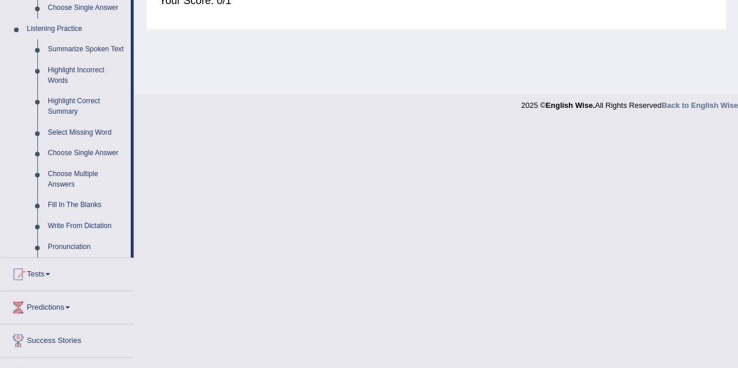
scroll to position [509, 0]
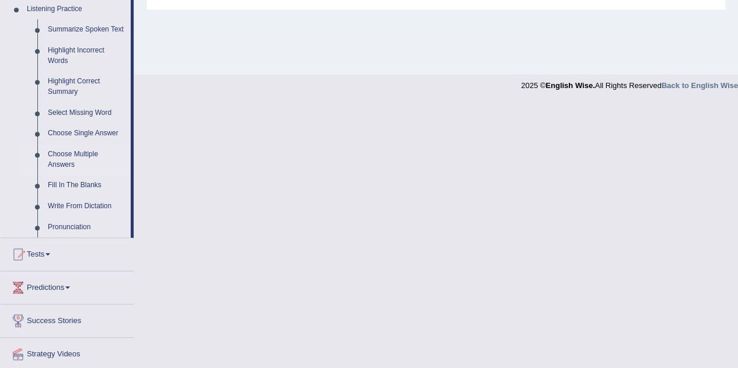
click at [59, 164] on link "Choose Multiple Answers" at bounding box center [87, 159] width 88 height 31
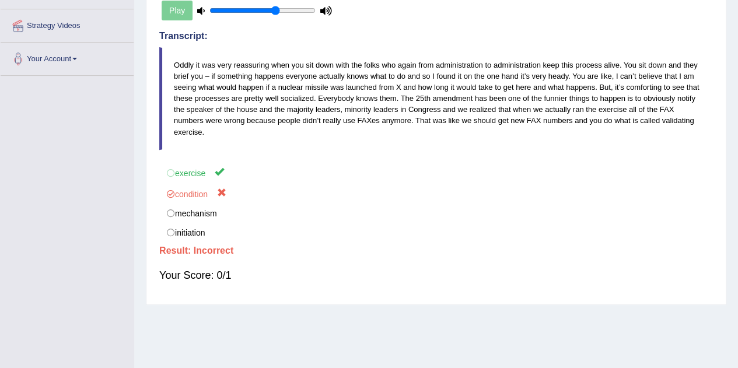
scroll to position [127, 0]
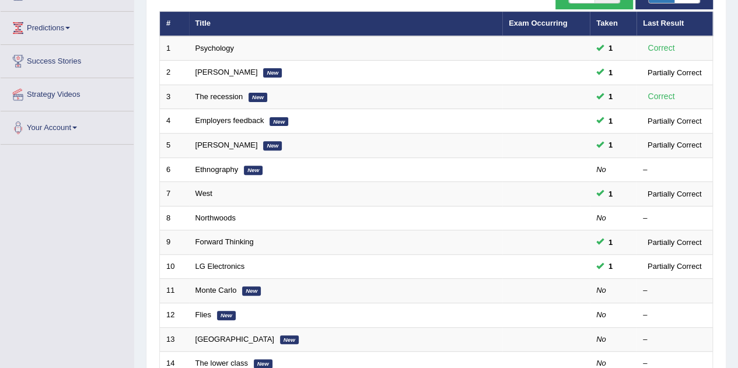
scroll to position [146, 0]
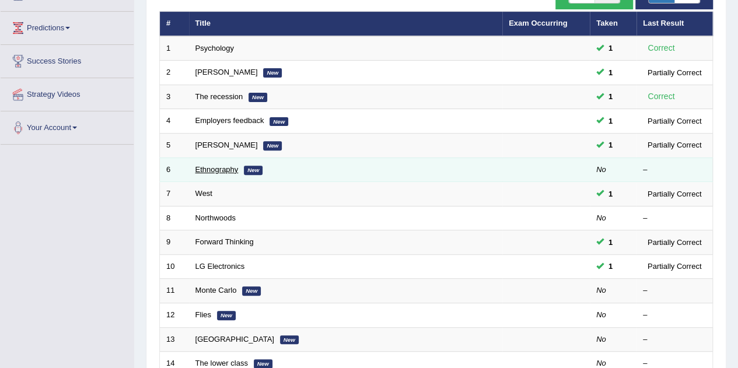
click at [202, 166] on link "Ethnography" at bounding box center [216, 169] width 43 height 9
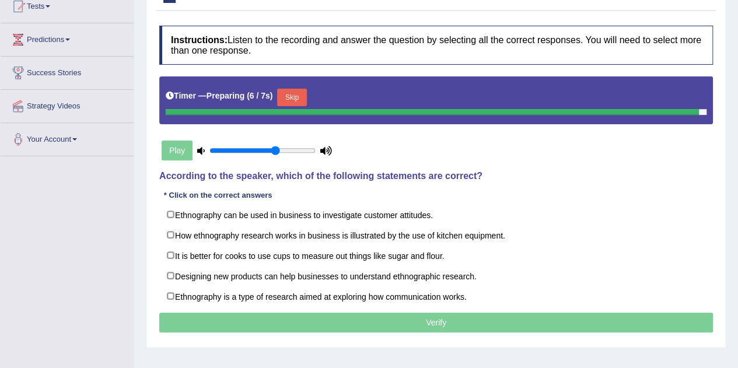
scroll to position [135, 0]
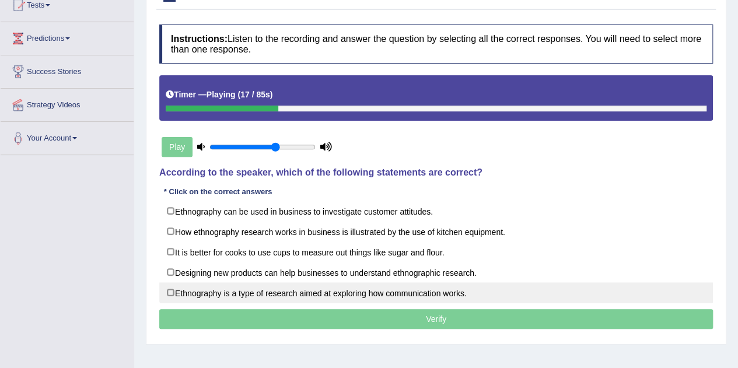
click at [441, 294] on label "Ethnography is a type of research aimed at exploring how communication works." at bounding box center [435, 292] width 553 height 21
checkbox input "true"
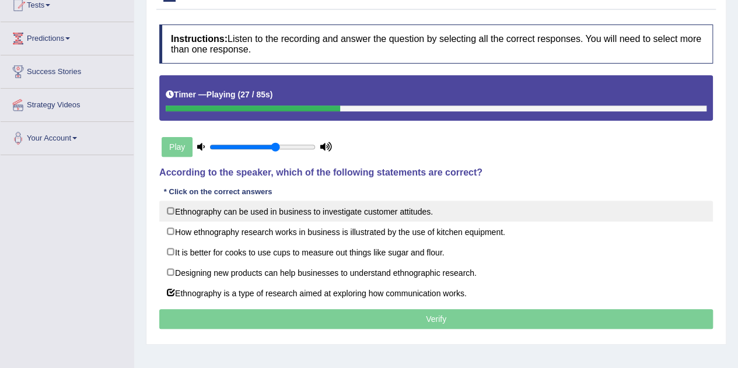
click at [384, 210] on label "Ethnography can be used in business to investigate customer attitudes." at bounding box center [435, 211] width 553 height 21
checkbox input "true"
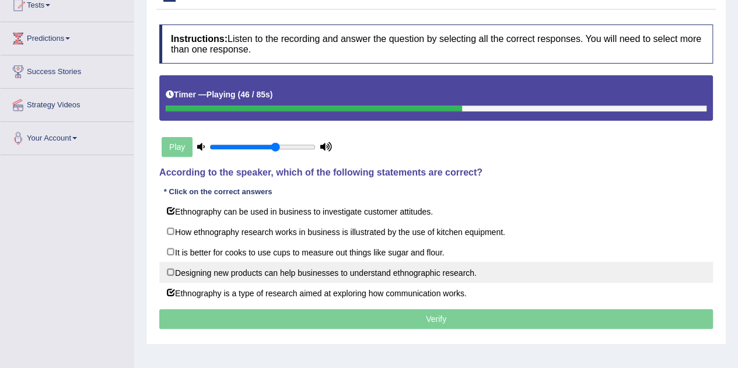
click at [445, 277] on label "Designing new products can help businesses to understand ethnographic research." at bounding box center [435, 272] width 553 height 21
checkbox input "true"
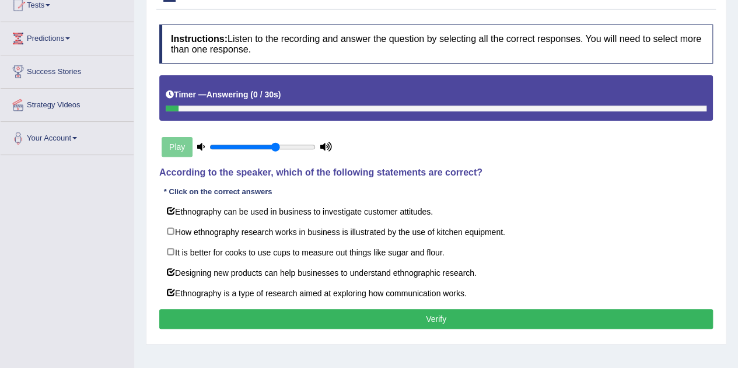
click at [439, 322] on button "Verify" at bounding box center [435, 319] width 553 height 20
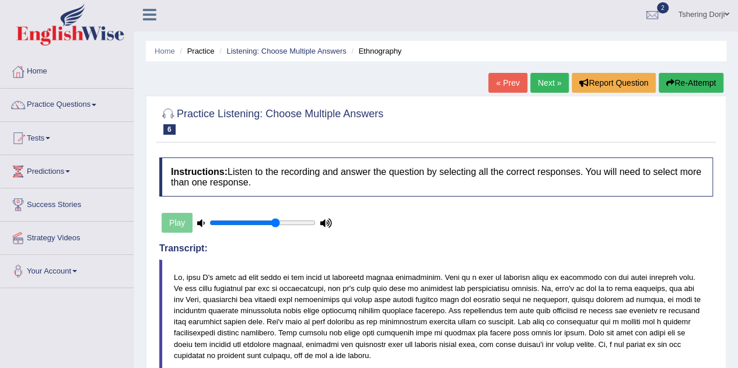
scroll to position [0, 0]
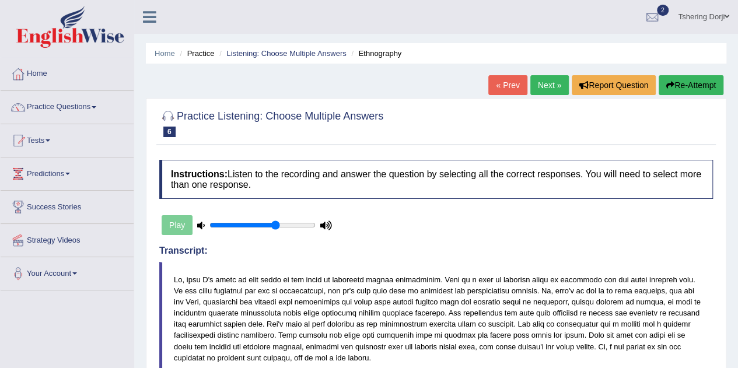
click at [86, 117] on link "Practice Questions" at bounding box center [67, 105] width 133 height 29
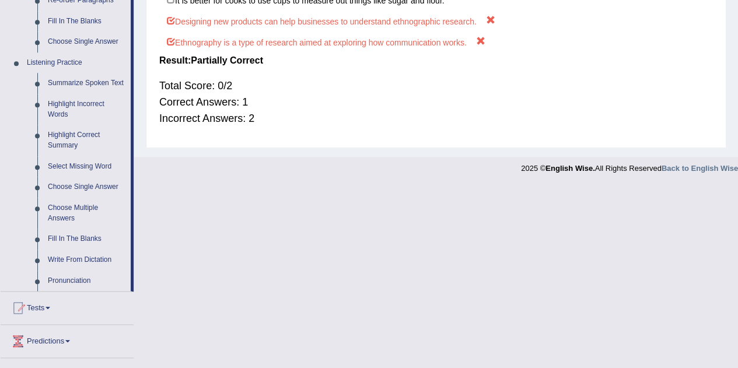
scroll to position [455, 0]
click at [93, 189] on link "Choose Single Answer" at bounding box center [87, 187] width 88 height 21
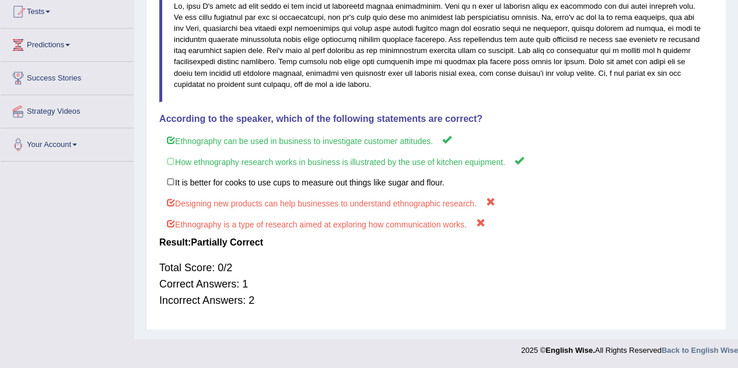
scroll to position [195, 0]
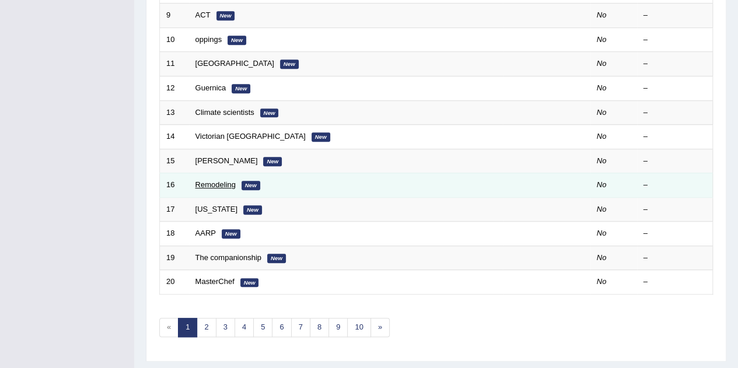
click at [223, 181] on link "Remodeling" at bounding box center [215, 184] width 40 height 9
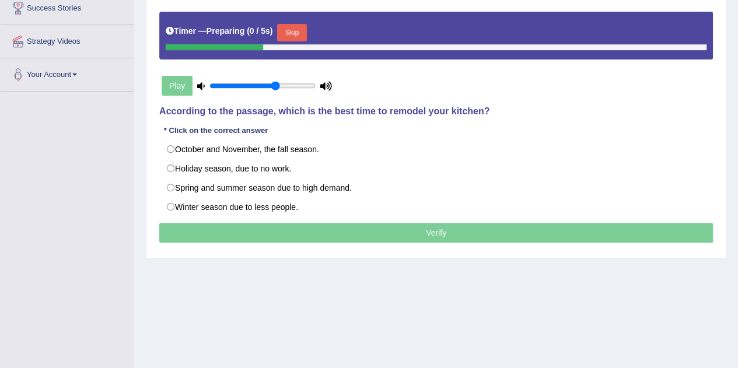
scroll to position [202, 0]
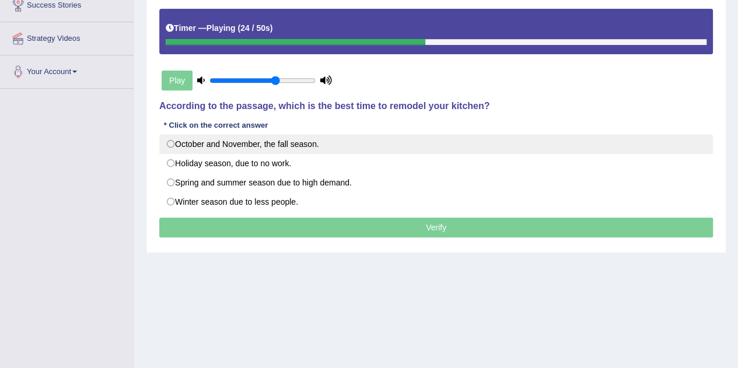
click at [308, 141] on label "October and November, the fall season." at bounding box center [435, 144] width 553 height 20
radio input "true"
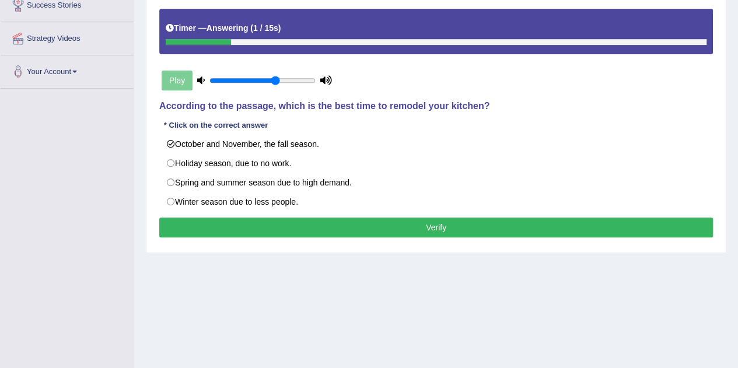
click at [466, 217] on button "Verify" at bounding box center [435, 227] width 553 height 20
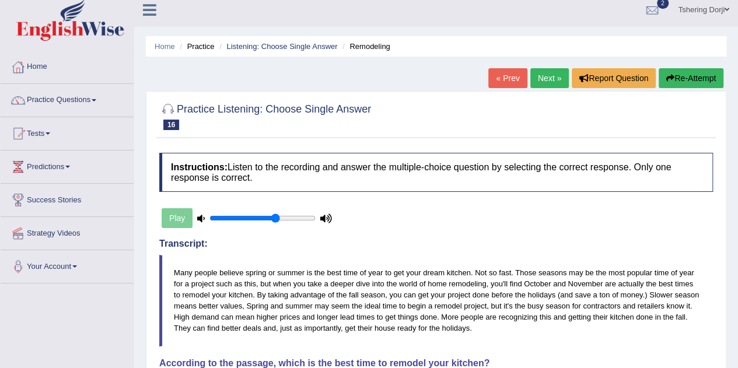
scroll to position [4, 0]
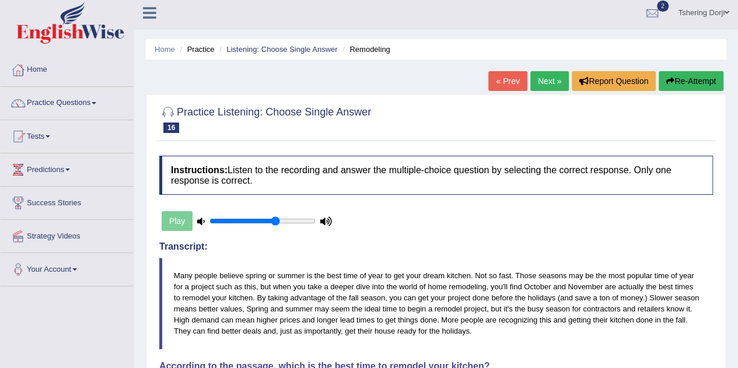
click at [75, 108] on link "Practice Questions" at bounding box center [67, 101] width 133 height 29
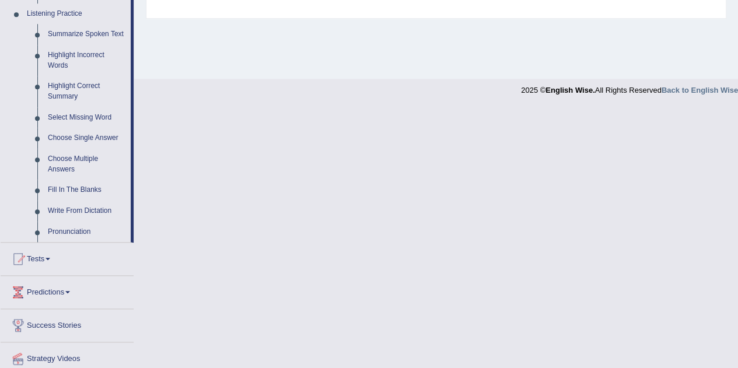
scroll to position [543, 0]
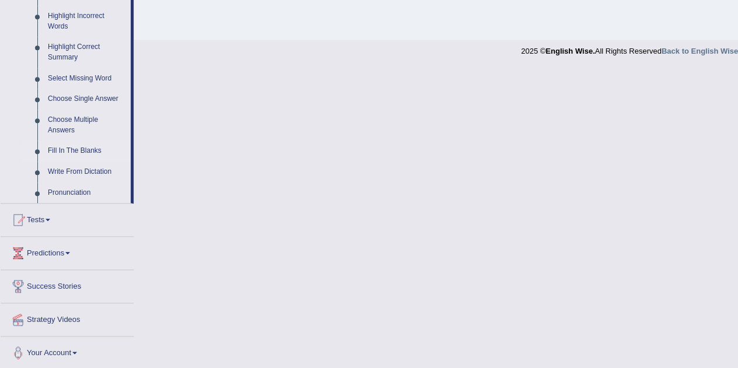
click at [86, 151] on link "Fill In The Blanks" at bounding box center [87, 151] width 88 height 21
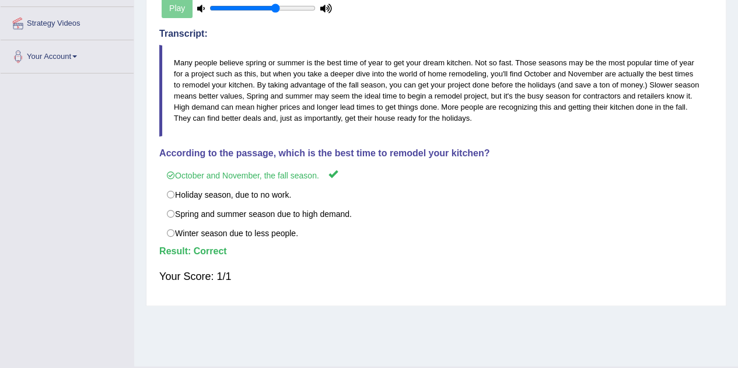
scroll to position [244, 0]
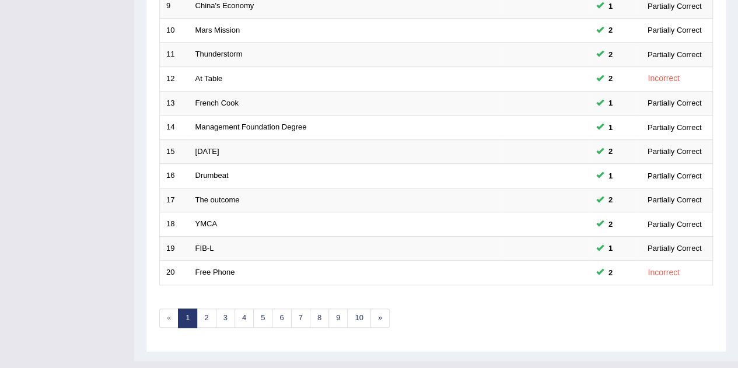
scroll to position [398, 0]
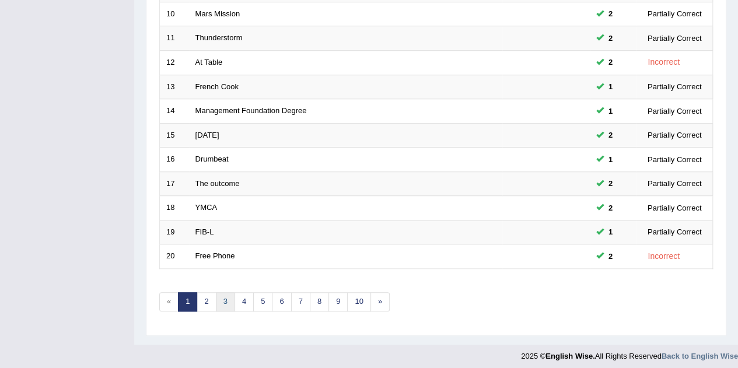
click at [218, 294] on link "3" at bounding box center [225, 301] width 19 height 19
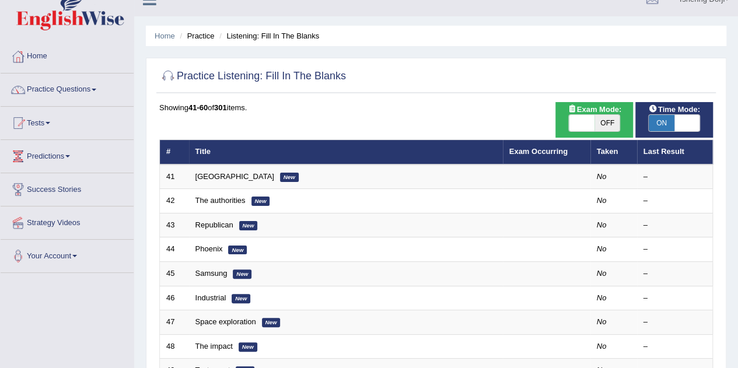
scroll to position [17, 0]
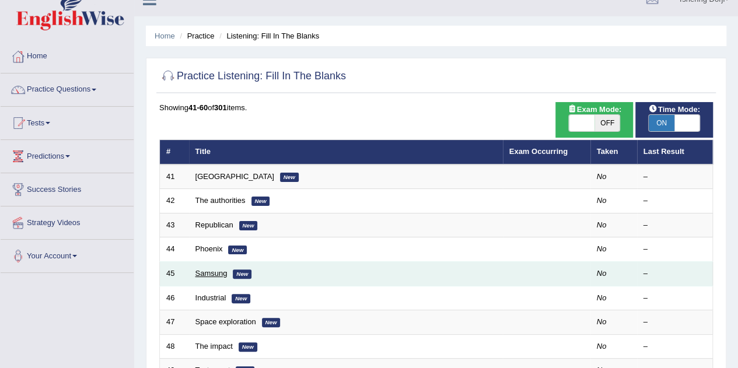
click at [208, 269] on link "Samsung" at bounding box center [211, 273] width 32 height 9
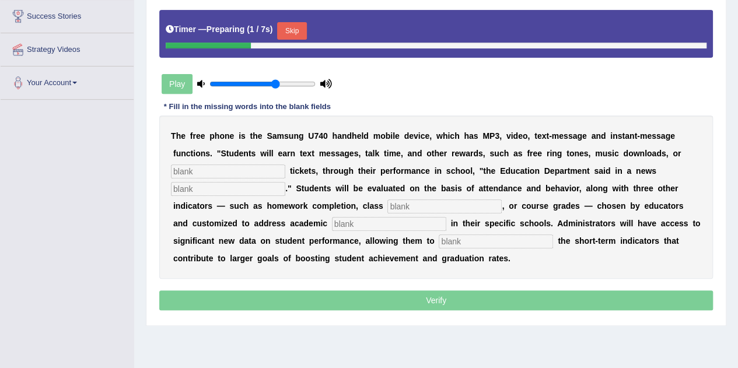
scroll to position [191, 0]
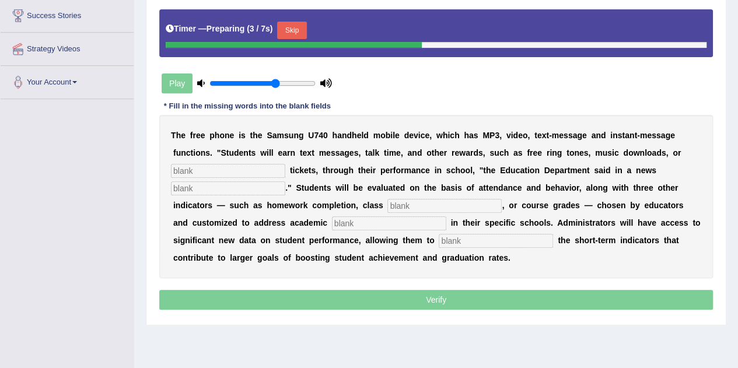
click at [229, 167] on input "text" at bounding box center [228, 171] width 114 height 14
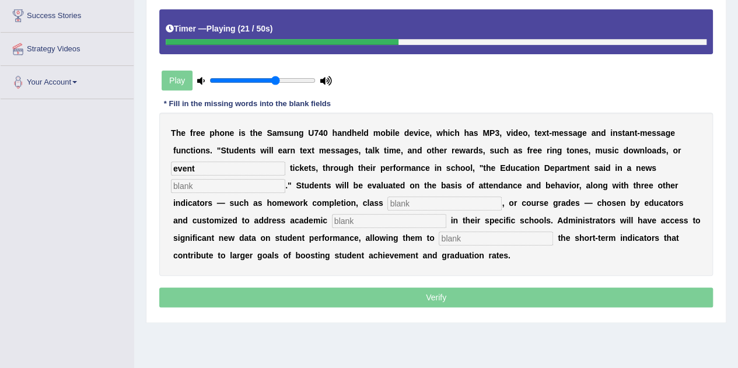
type input "event"
click at [255, 187] on input "text" at bounding box center [228, 186] width 114 height 14
type input "relese"
click at [408, 205] on input "text" at bounding box center [444, 204] width 114 height 14
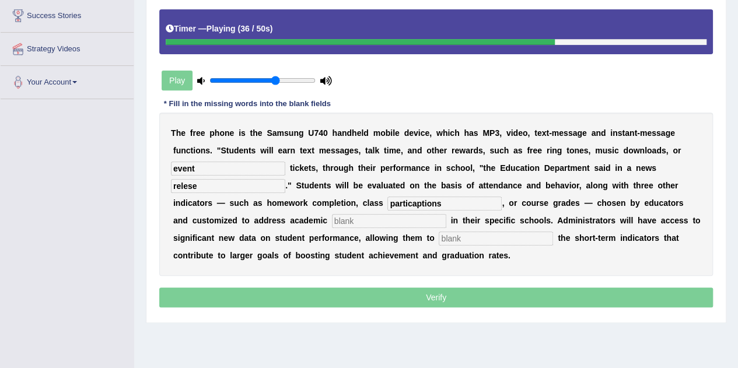
type input "particaptions"
click at [385, 219] on input "text" at bounding box center [389, 221] width 114 height 14
type input "piroity"
click at [472, 234] on input "text" at bounding box center [495, 238] width 114 height 14
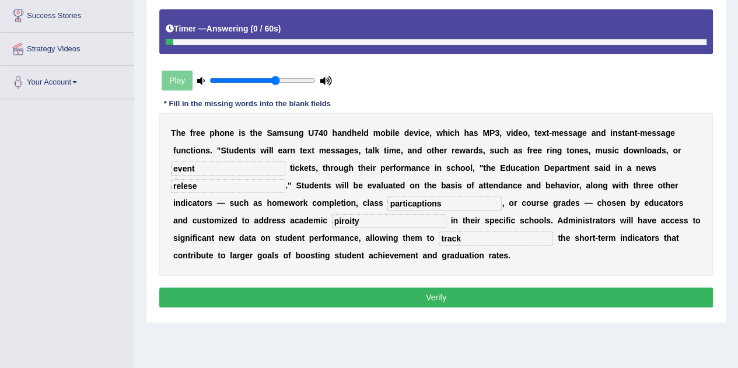
type input "track"
click at [412, 296] on button "Verify" at bounding box center [435, 297] width 553 height 20
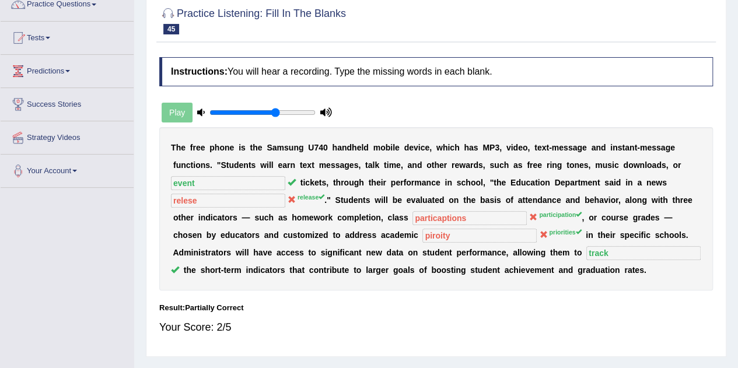
scroll to position [0, 0]
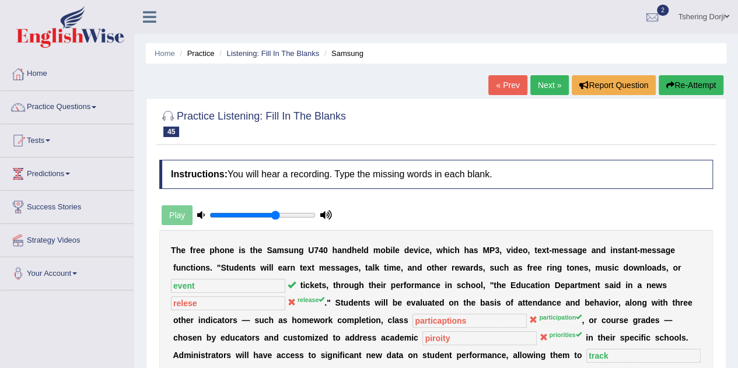
click at [85, 104] on link "Practice Questions" at bounding box center [67, 105] width 133 height 29
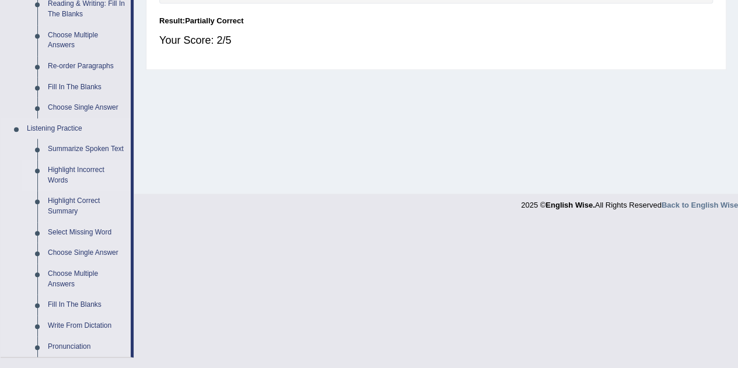
click at [128, 160] on link "Highlight Incorrect Words" at bounding box center [87, 175] width 88 height 31
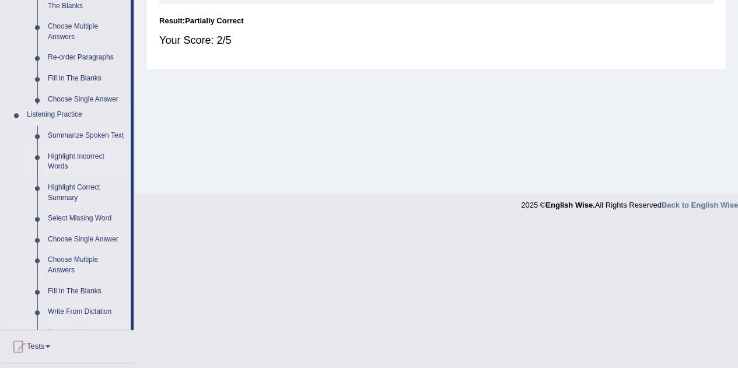
scroll to position [409, 0]
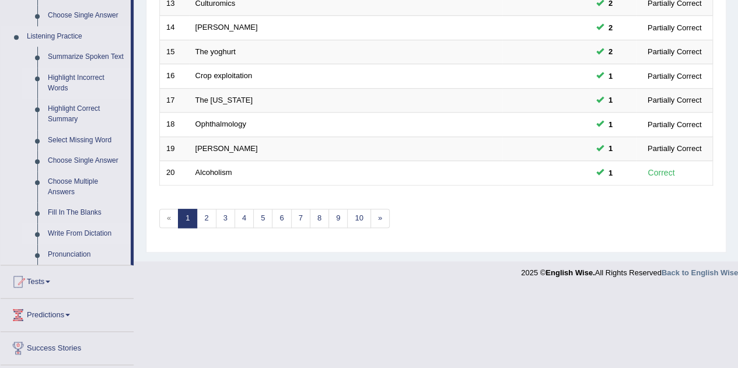
click at [101, 225] on link "Write From Dictation" at bounding box center [87, 233] width 88 height 21
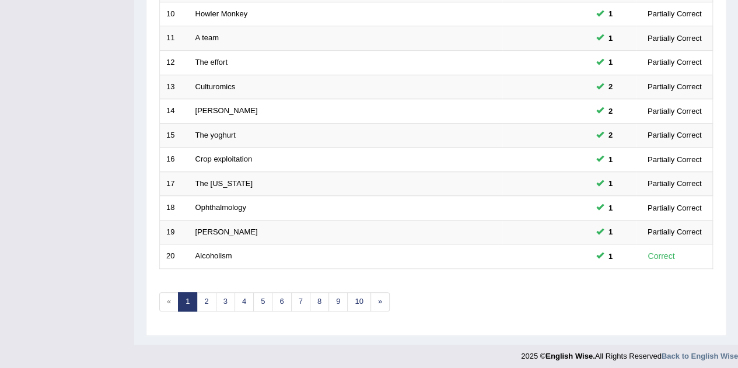
scroll to position [161, 0]
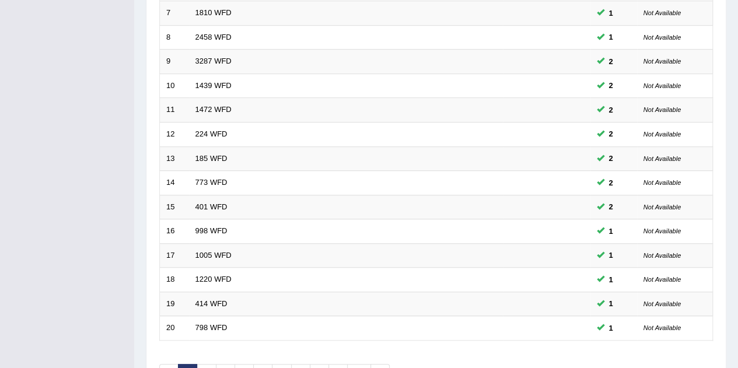
scroll to position [398, 0]
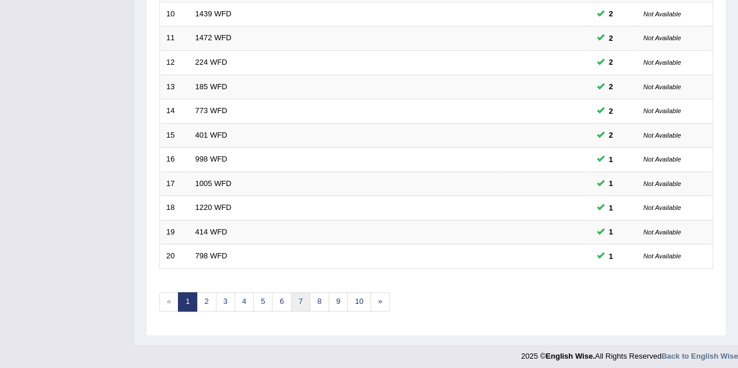
click at [291, 295] on link "7" at bounding box center [300, 301] width 19 height 19
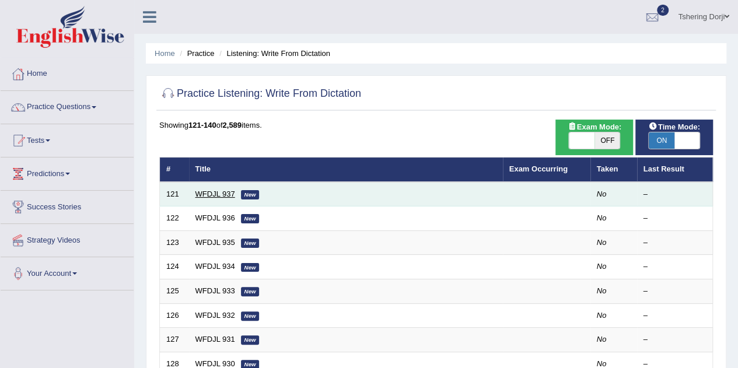
click at [210, 195] on link "WFDJL 937" at bounding box center [215, 194] width 40 height 9
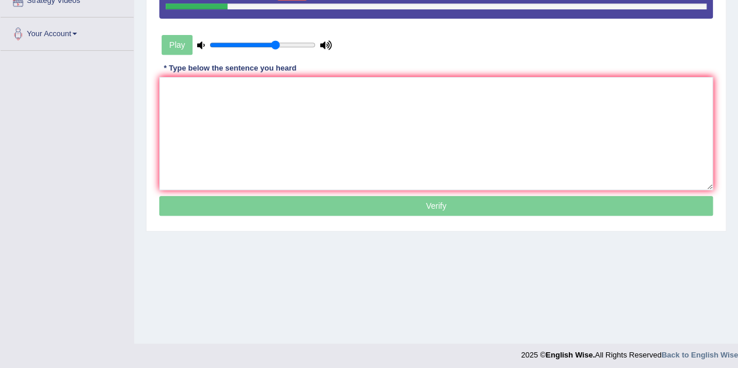
scroll to position [244, 0]
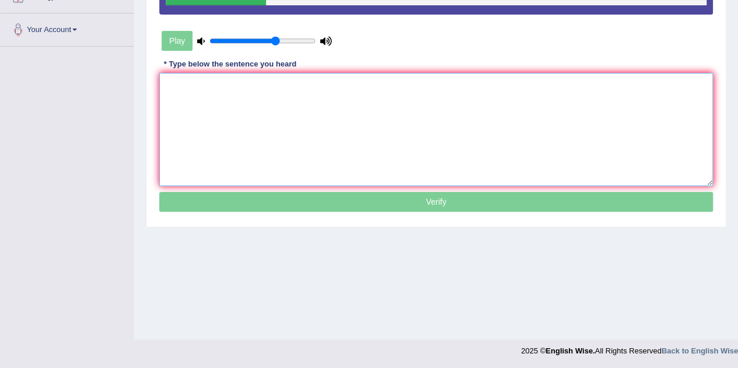
click at [320, 98] on textarea at bounding box center [435, 129] width 553 height 113
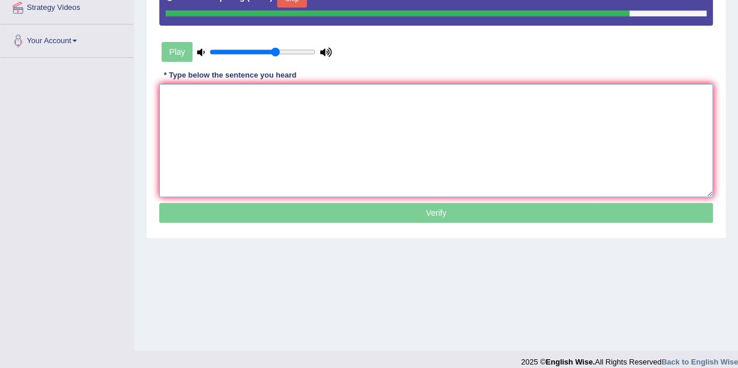
scroll to position [206, 0]
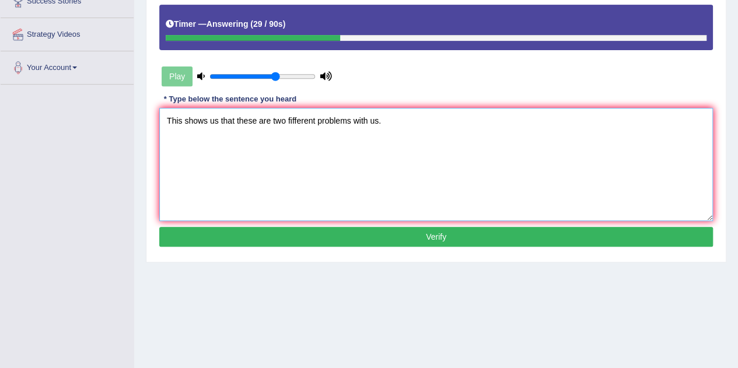
click at [290, 120] on textarea "This shows us that these are two fifferent problems with us." at bounding box center [435, 164] width 553 height 113
click at [212, 175] on textarea "This shows us that these are two different problems with us." at bounding box center [435, 164] width 553 height 113
click at [356, 120] on textarea "This shows us that these are two different problems with us." at bounding box center [435, 164] width 553 height 113
click at [233, 122] on textarea "This shows us that these are two different problems with us." at bounding box center [435, 164] width 553 height 113
type textarea "This shows us that there are these are two different problems with us."
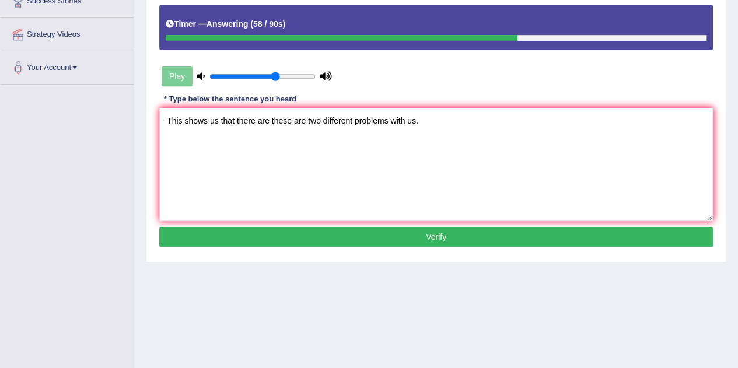
click at [415, 234] on button "Verify" at bounding box center [435, 237] width 553 height 20
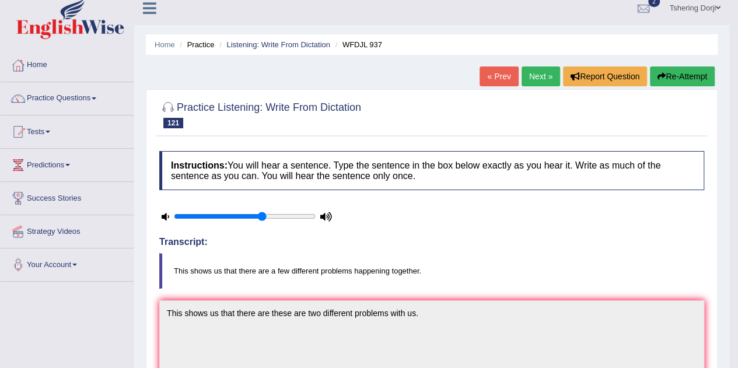
scroll to position [8, 0]
click at [531, 80] on link "Next »" at bounding box center [540, 77] width 38 height 20
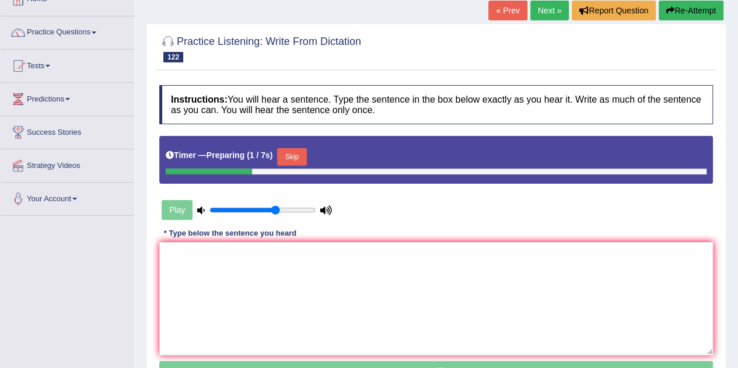
scroll to position [78, 0]
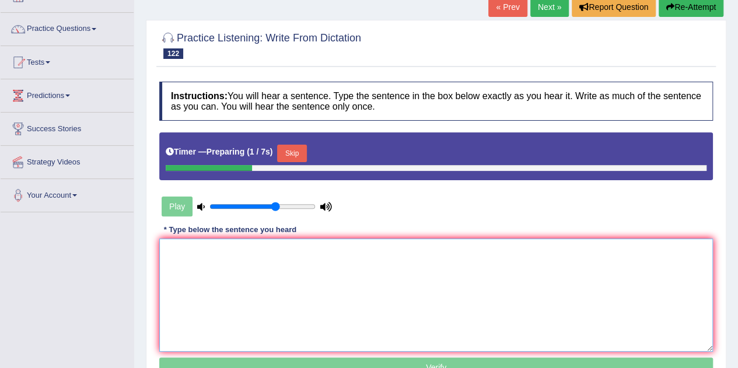
click at [431, 274] on textarea at bounding box center [435, 294] width 553 height 113
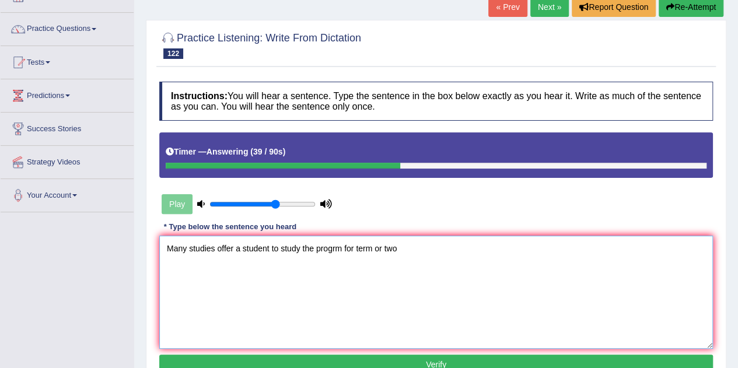
click at [268, 248] on textarea "Many studies offer a student to study the progrm for term or two" at bounding box center [435, 292] width 553 height 113
click at [342, 248] on textarea "Many studies offer a students to study the progrm for term or two" at bounding box center [435, 292] width 553 height 113
click at [413, 249] on textarea "Many studies offer a students to study the progrm program for term or two" at bounding box center [435, 292] width 553 height 113
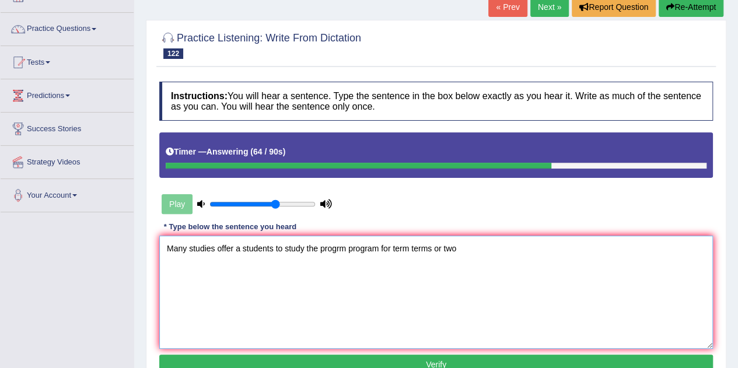
click at [465, 244] on textarea "Many studies offer a students to study the progrm program for term terms or two" at bounding box center [435, 292] width 553 height 113
type textarea "Many studies offer a students to study the progrm program for a term terms or s…"
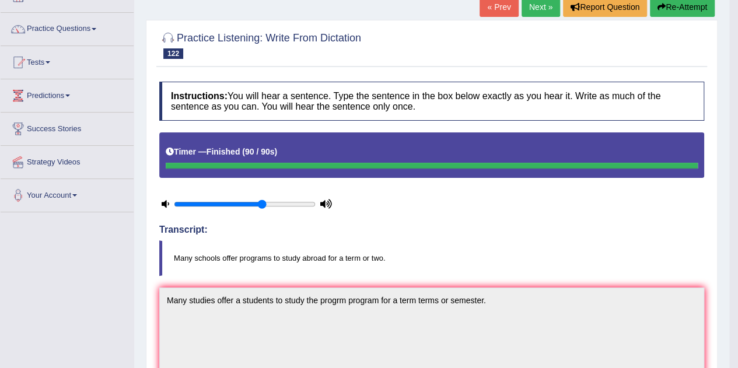
click at [618, 224] on h4 "Transcript:" at bounding box center [431, 229] width 545 height 10
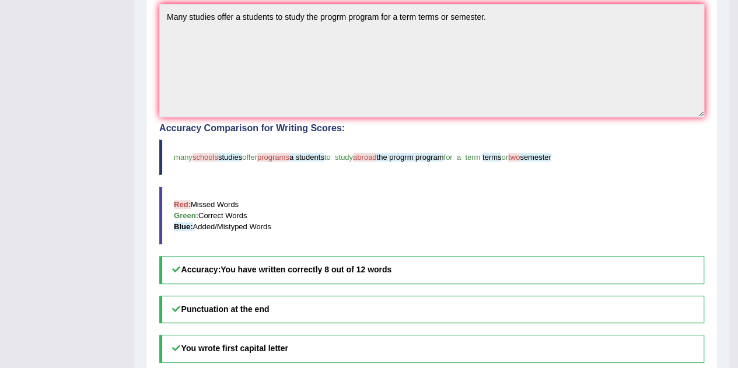
scroll to position [363, 0]
click at [680, 315] on h5 "Punctuation at the end" at bounding box center [431, 307] width 545 height 27
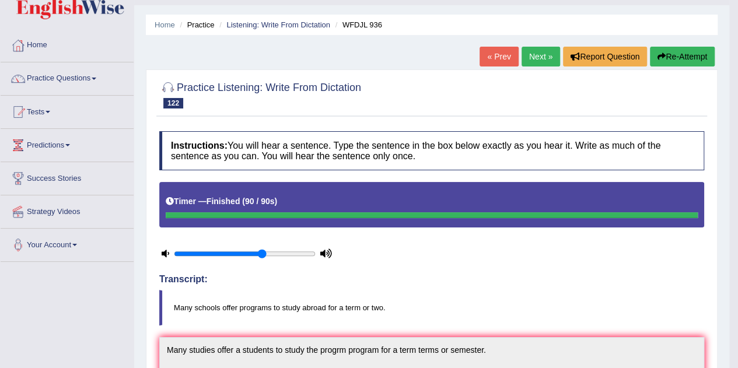
scroll to position [26, 0]
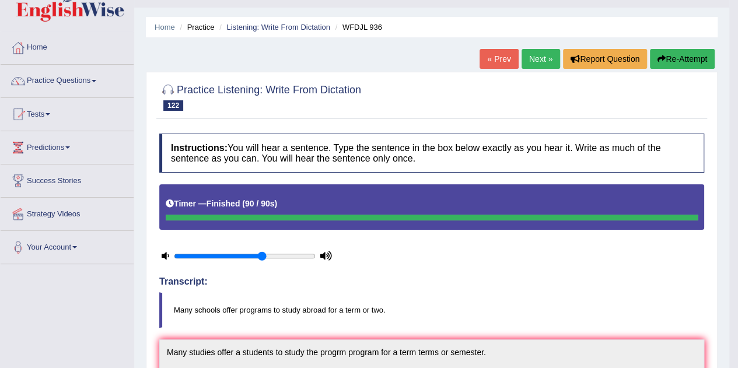
click at [532, 64] on link "Next »" at bounding box center [540, 59] width 38 height 20
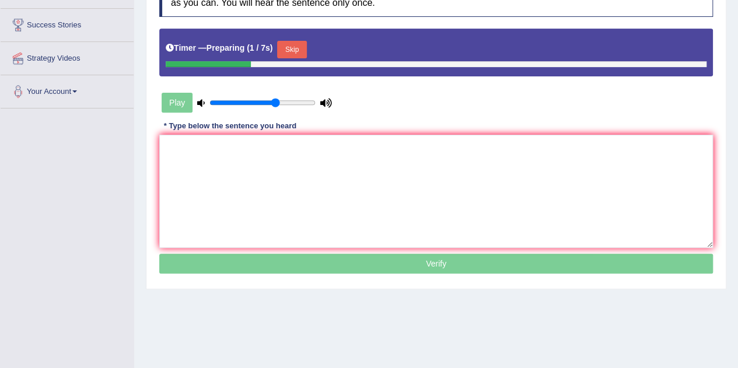
scroll to position [183, 0]
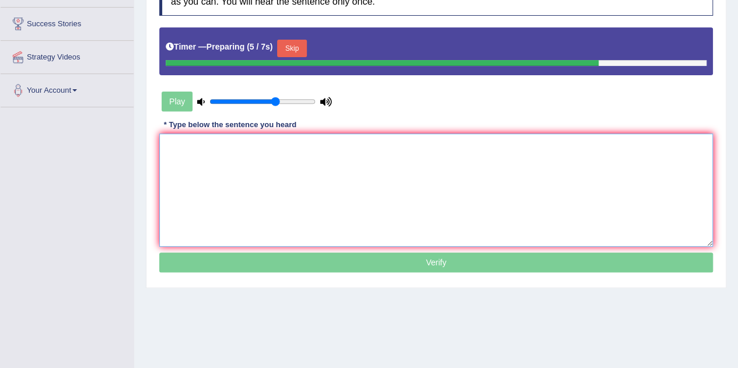
click at [368, 152] on textarea at bounding box center [435, 190] width 553 height 113
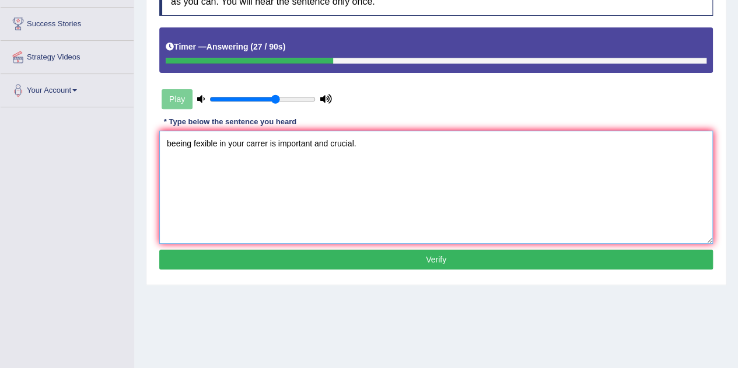
click at [189, 143] on textarea "beeing fexible in your carrer is important and crucial." at bounding box center [435, 187] width 553 height 113
click at [208, 144] on textarea "Being fexible in your carrer is important and crucial." at bounding box center [435, 187] width 553 height 113
click at [206, 143] on textarea "Being fexible in your carrer is important and crucial." at bounding box center [435, 187] width 553 height 113
click at [198, 136] on textarea "Being fexible in your carrer is important and crucial." at bounding box center [435, 187] width 553 height 113
click at [216, 187] on textarea "Being flexible in your carrer is important and crucial." at bounding box center [435, 187] width 553 height 113
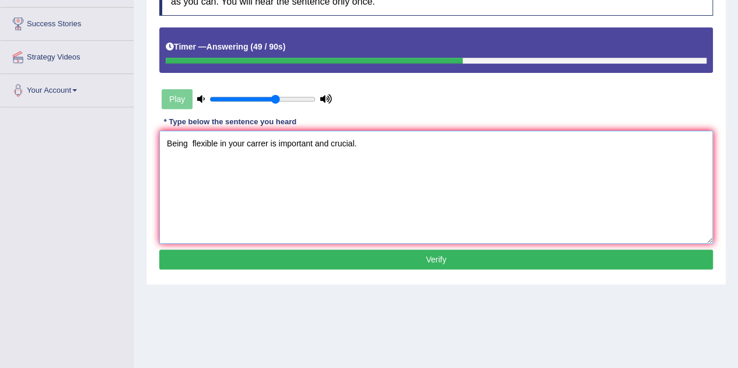
click at [207, 143] on textarea "Being flexible in your carrer is important and crucial." at bounding box center [435, 187] width 553 height 113
click at [265, 142] on textarea "Being flexible in your carrer is important and crucial." at bounding box center [435, 187] width 553 height 113
click at [371, 173] on textarea "Being flexible in your career is important and crucial." at bounding box center [435, 187] width 553 height 113
click at [311, 144] on textarea "Being flexible in your career is important and crucial." at bounding box center [435, 187] width 553 height 113
click at [386, 136] on textarea "Being flexible in your career is important and crucial." at bounding box center [435, 187] width 553 height 113
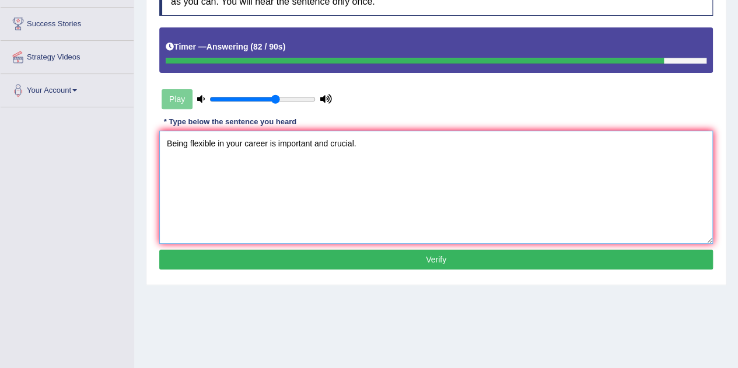
type textarea "Being flexible in your career is important and crucial."
click at [505, 261] on button "Verify" at bounding box center [435, 260] width 553 height 20
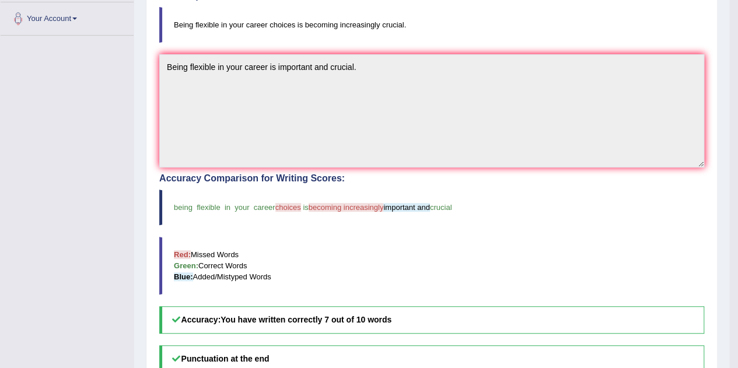
scroll to position [250, 0]
